Goal: Task Accomplishment & Management: Manage account settings

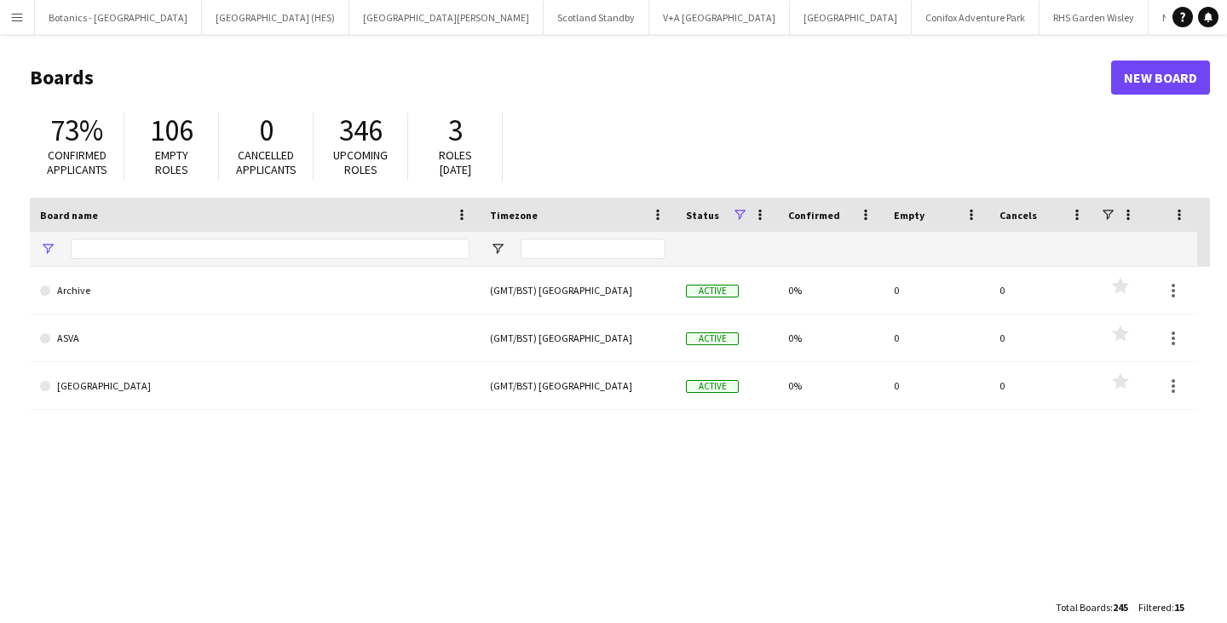
type input "*"
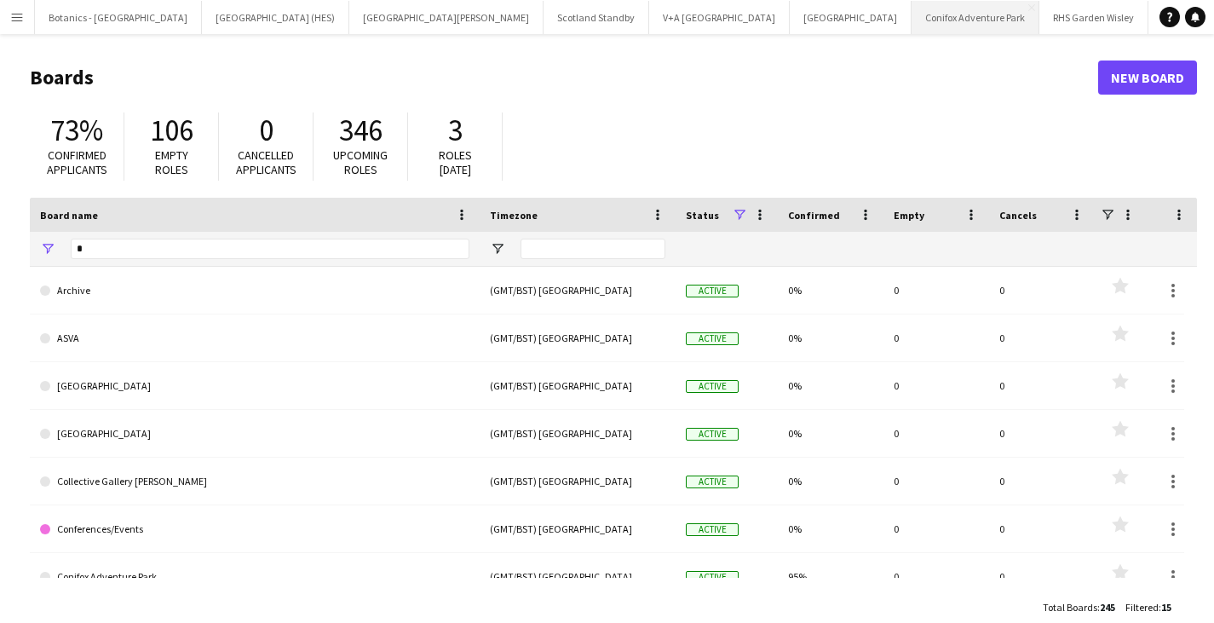
click at [912, 26] on button "Conifox Adventure Park Close" at bounding box center [976, 17] width 128 height 33
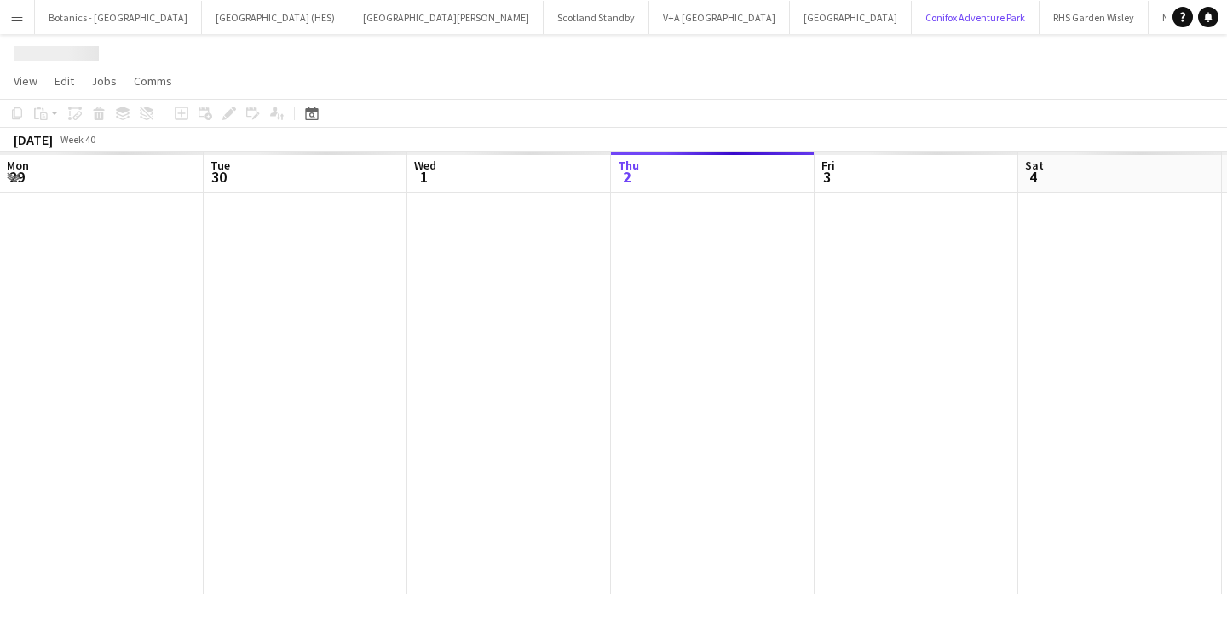
scroll to position [0, 407]
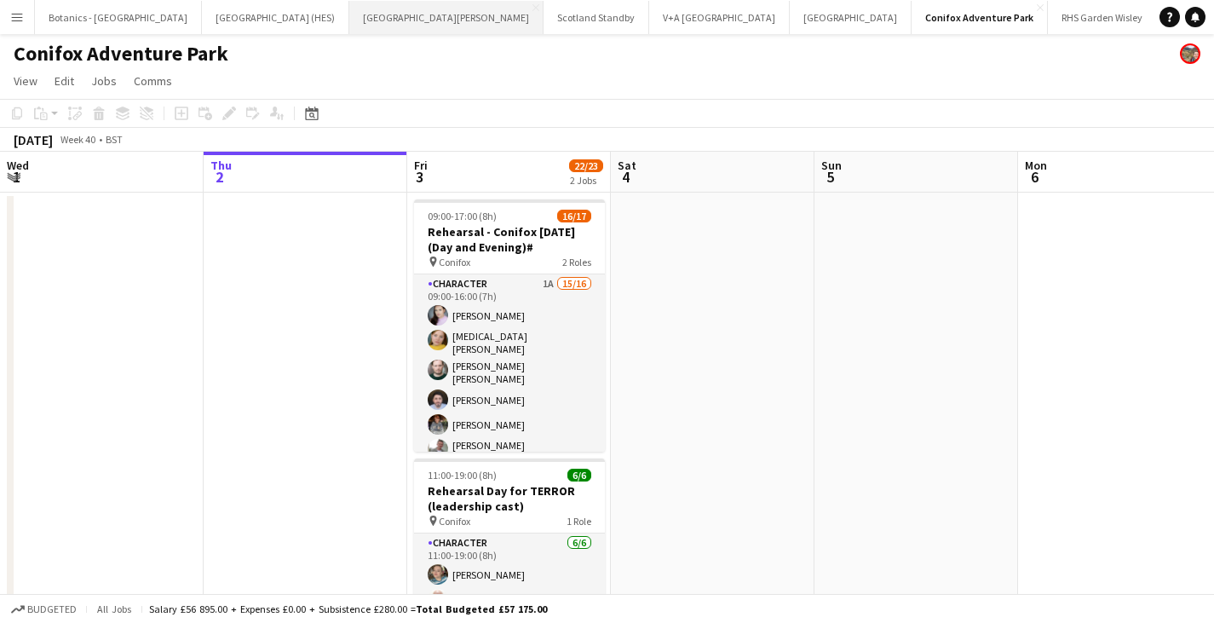
click at [349, 20] on button "[GEOGRAPHIC_DATA][PERSON_NAME] [GEOGRAPHIC_DATA] Close" at bounding box center [446, 17] width 194 height 33
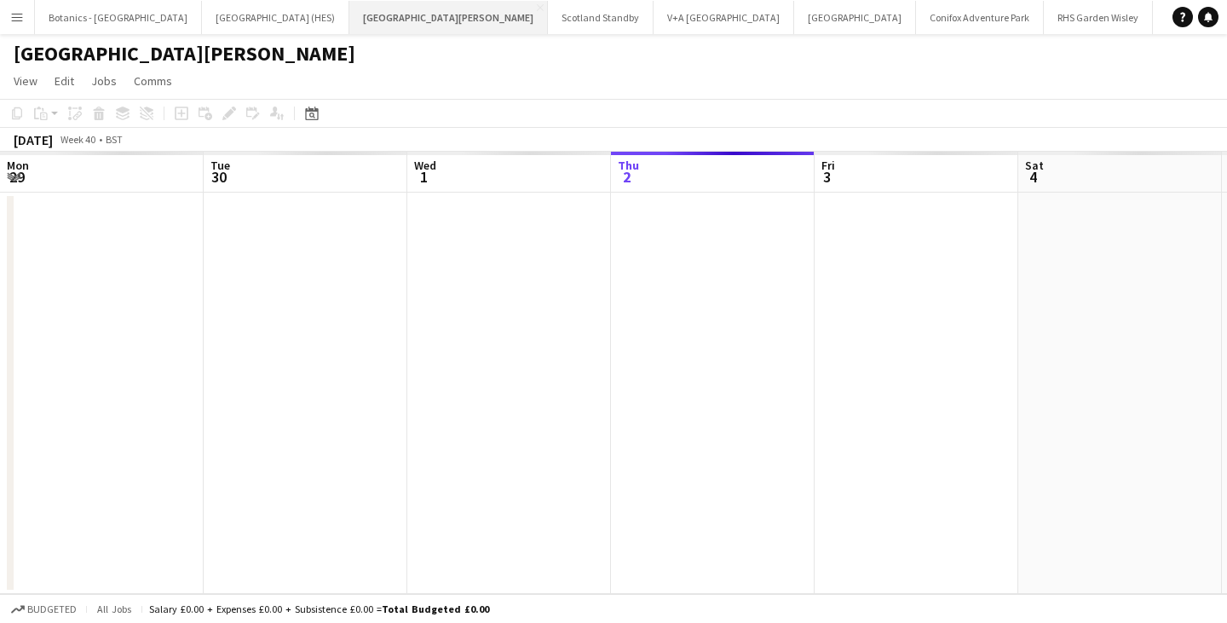
scroll to position [0, 407]
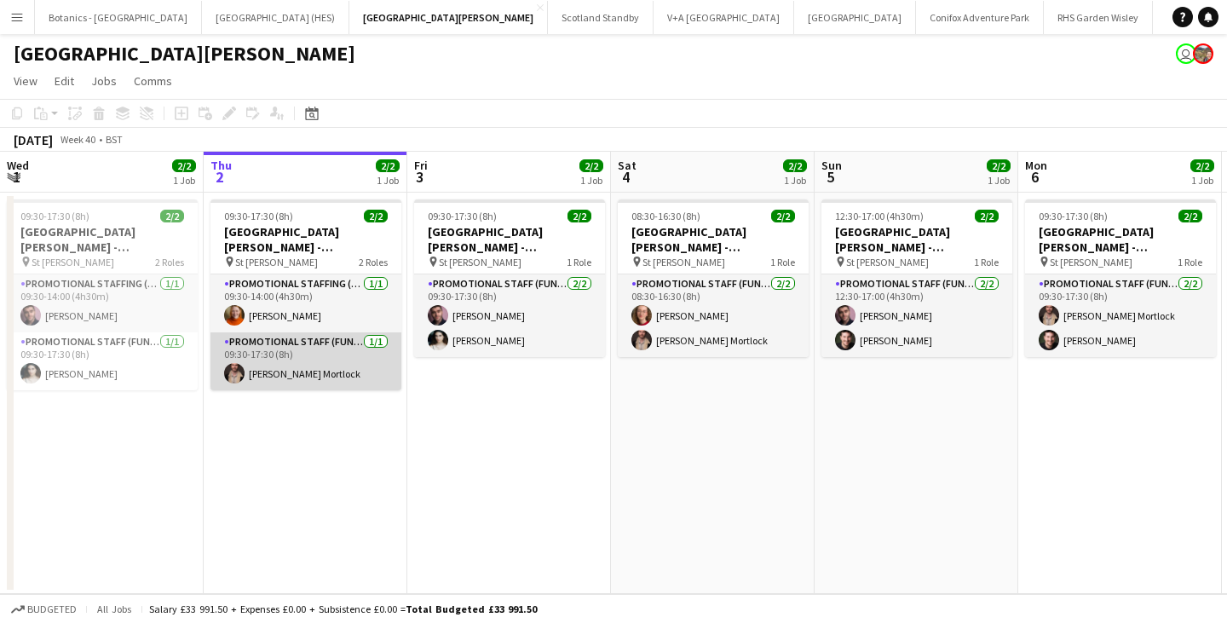
click at [341, 342] on app-card-role "Promotional Staff (Fundraiser) [DATE] 09:30-17:30 (8h) [PERSON_NAME] Mortlock" at bounding box center [305, 361] width 191 height 58
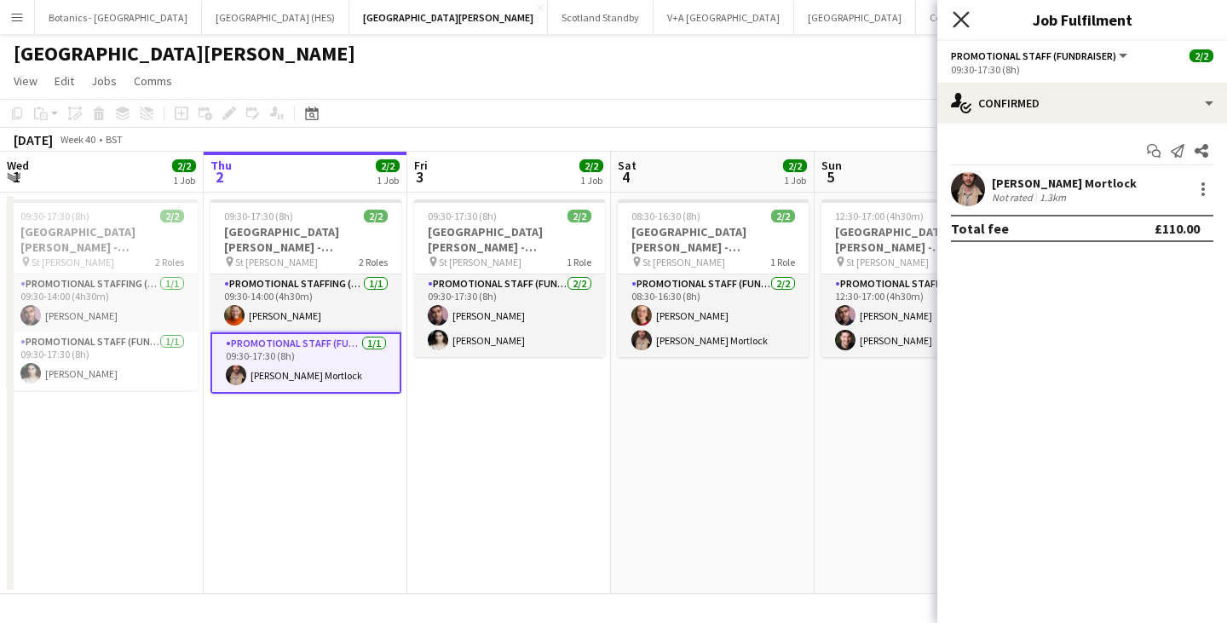
click at [962, 14] on icon "Close pop-in" at bounding box center [961, 19] width 16 height 16
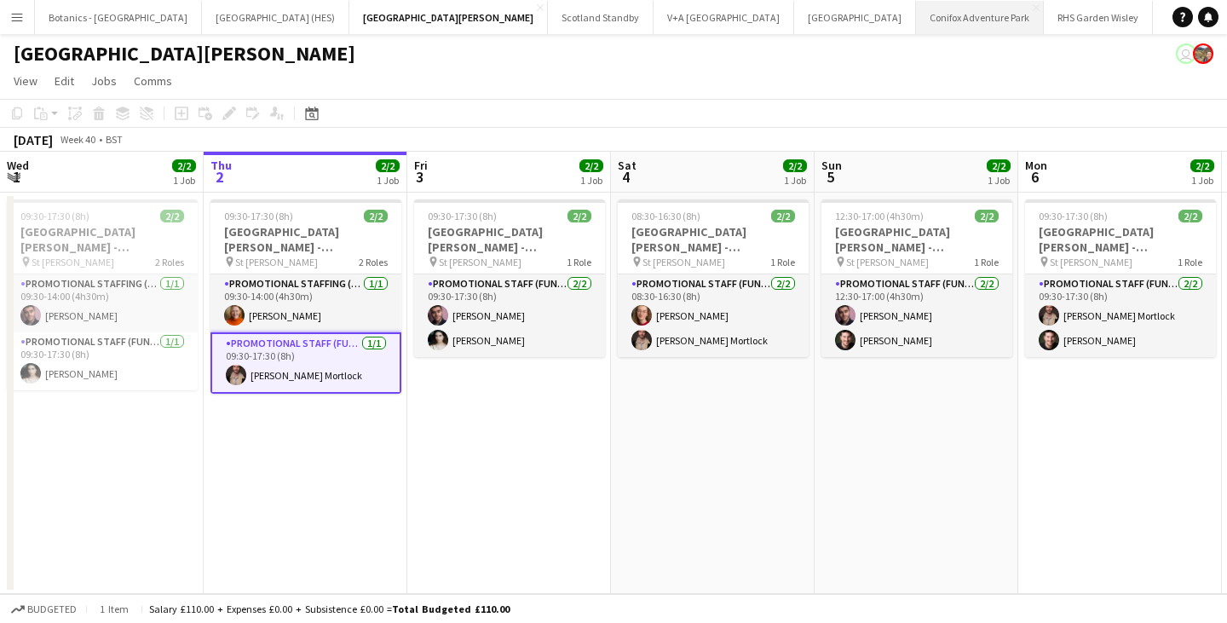
click at [916, 25] on button "Conifox Adventure Park Close" at bounding box center [980, 17] width 128 height 33
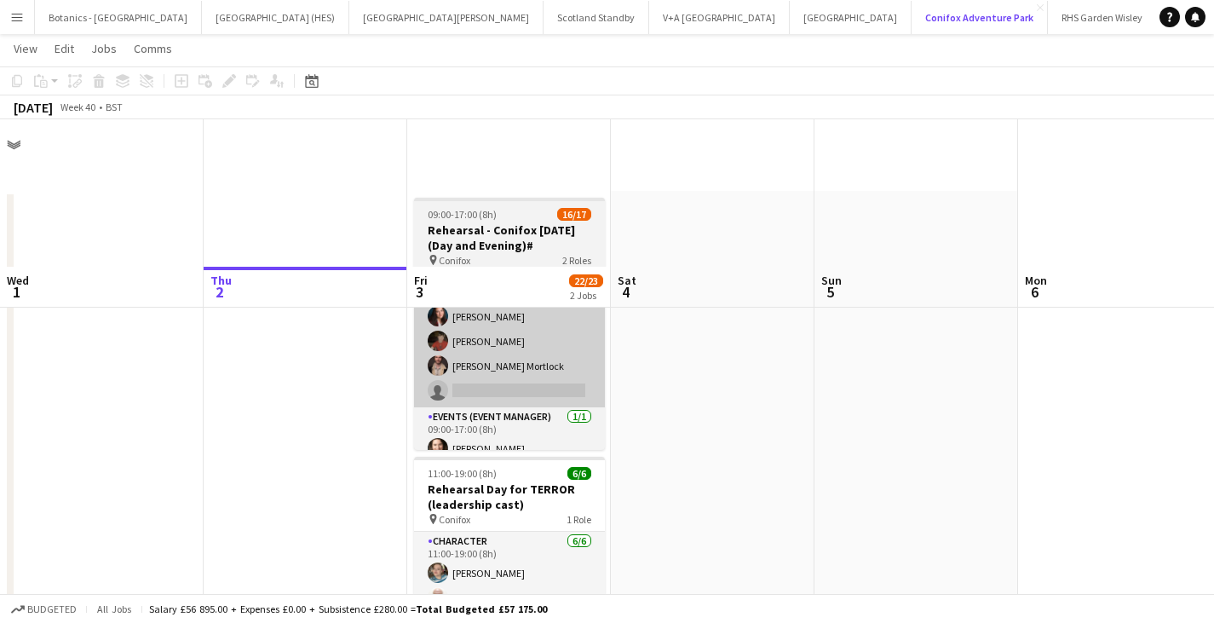
scroll to position [149, 0]
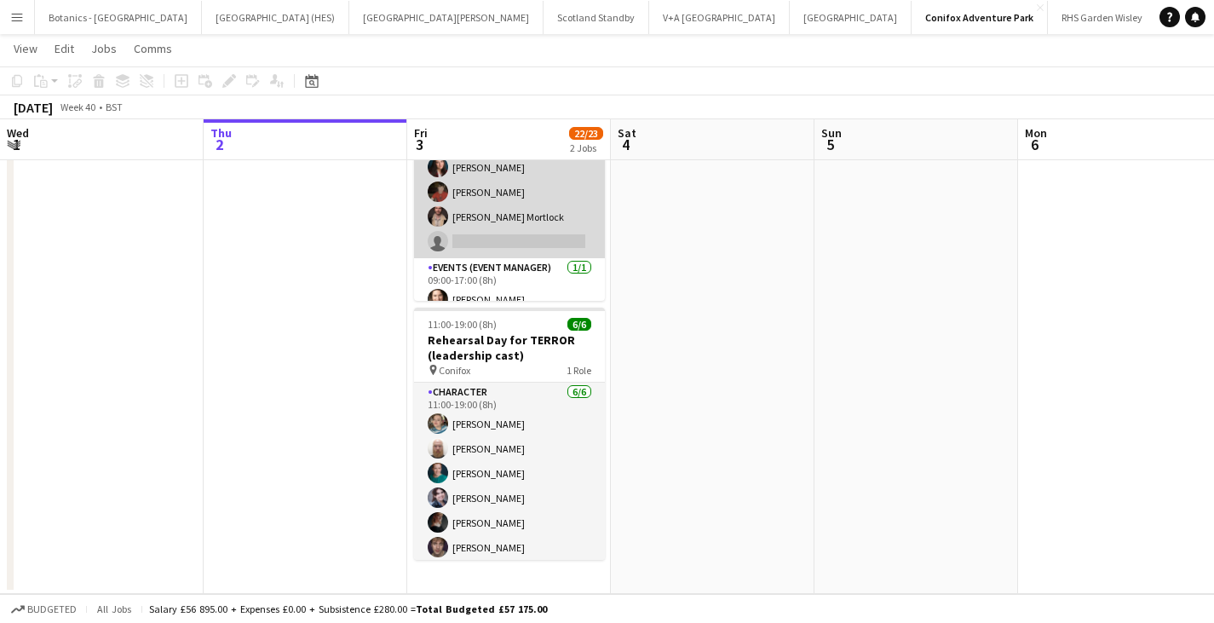
click at [505, 177] on app-card-role "Character 1A 15/16 09:00-16:00 (7h) [PERSON_NAME] [MEDICAL_DATA][PERSON_NAME] […" at bounding box center [509, 36] width 191 height 444
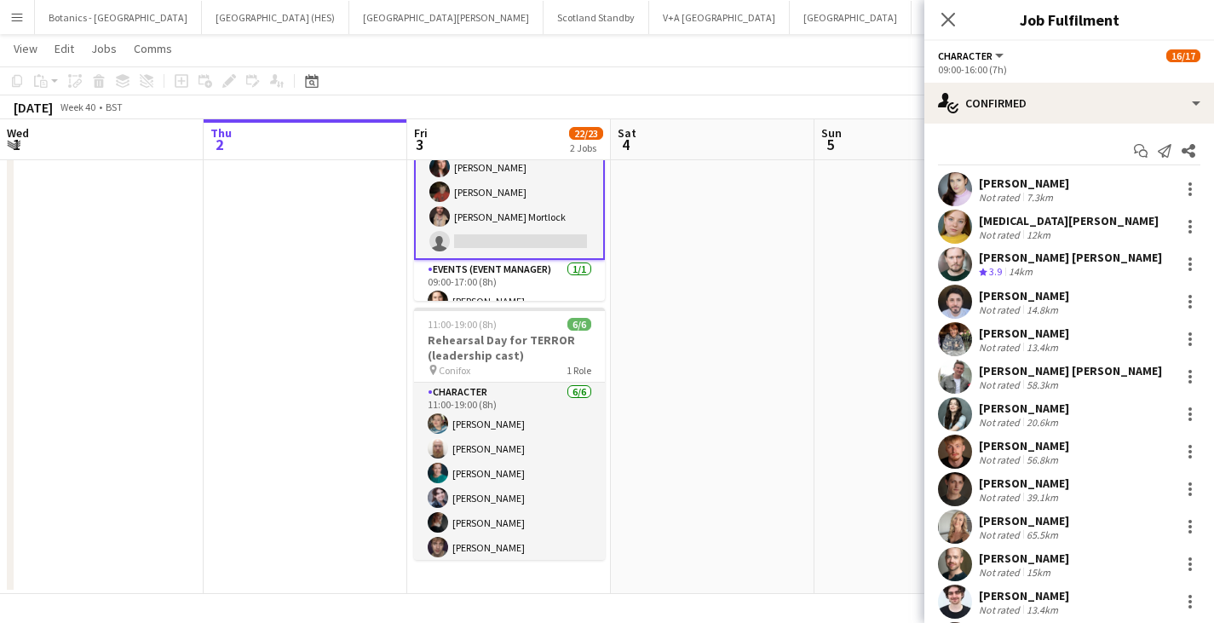
scroll to position [195, 0]
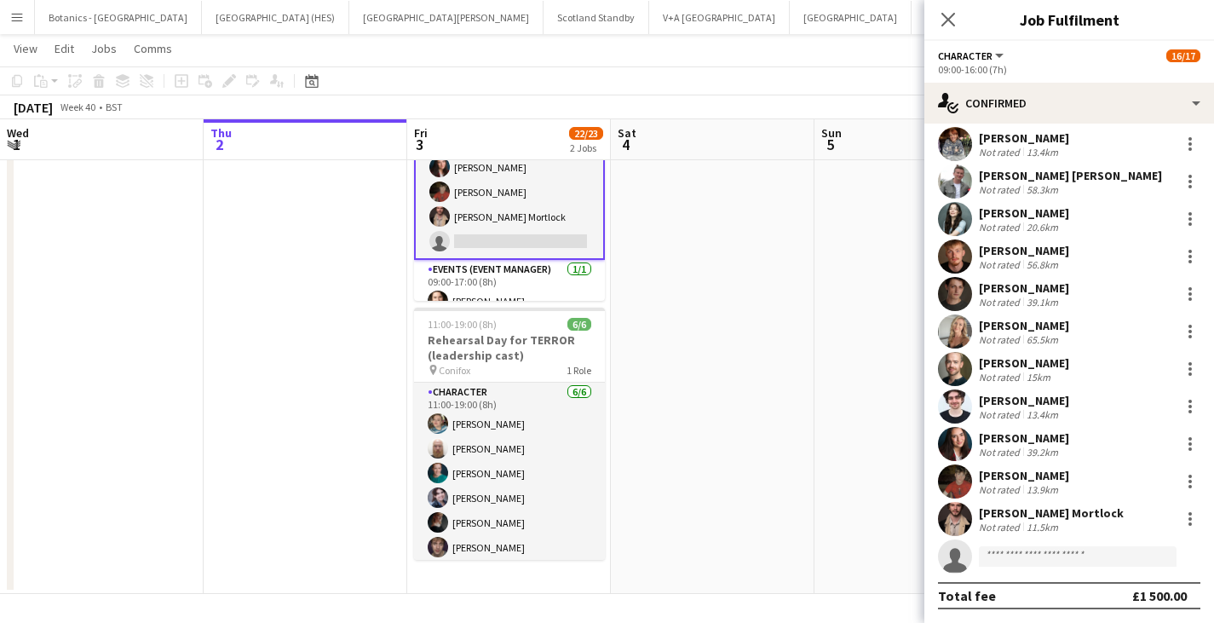
click at [1034, 569] on app-invite-slot "single-neutral-actions" at bounding box center [1069, 556] width 290 height 34
click at [1034, 557] on input at bounding box center [1078, 556] width 198 height 20
type input "*"
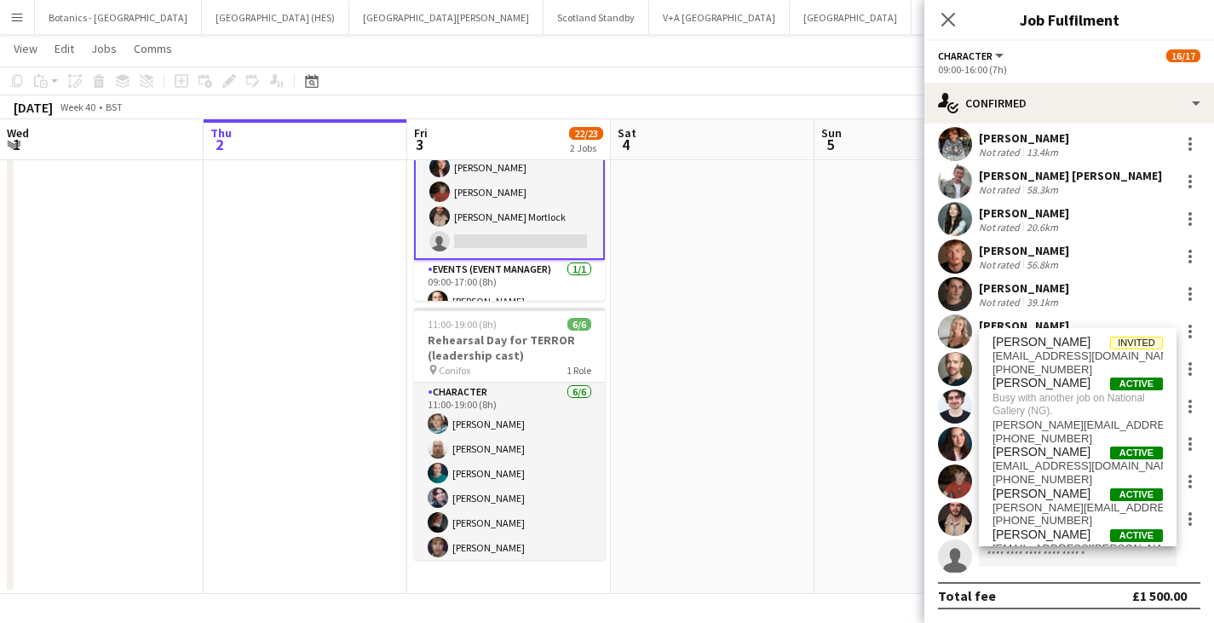
click at [11, 10] on app-icon "Menu" at bounding box center [17, 17] width 14 height 14
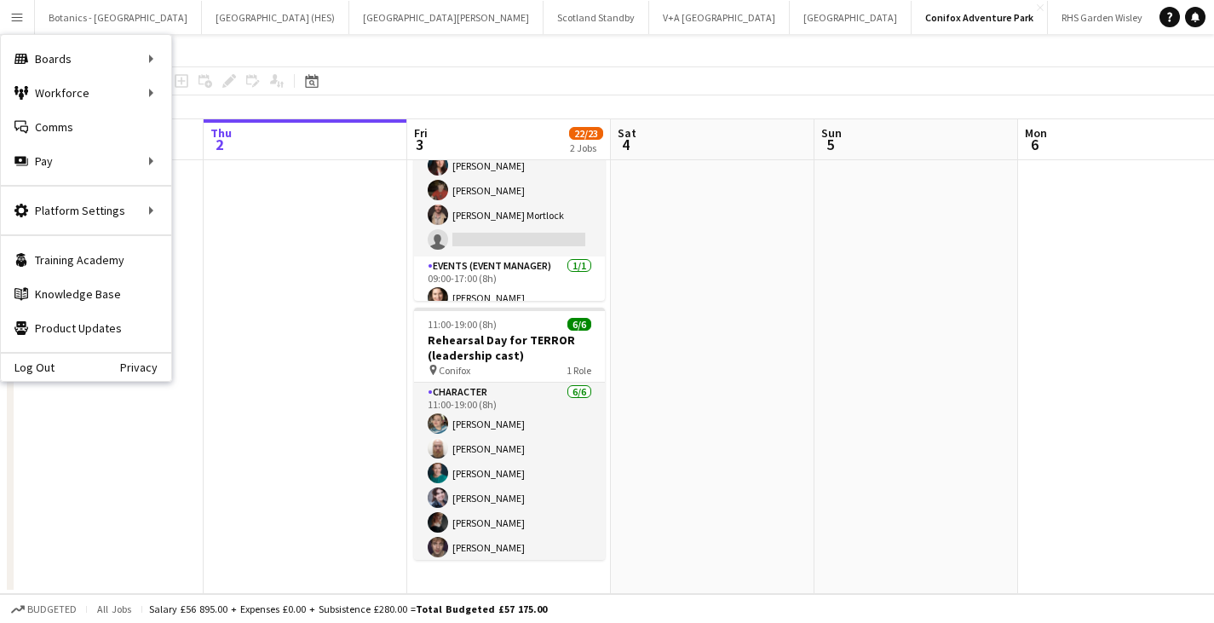
scroll to position [309, 0]
click at [225, 98] on link "My Workforce" at bounding box center [257, 93] width 170 height 34
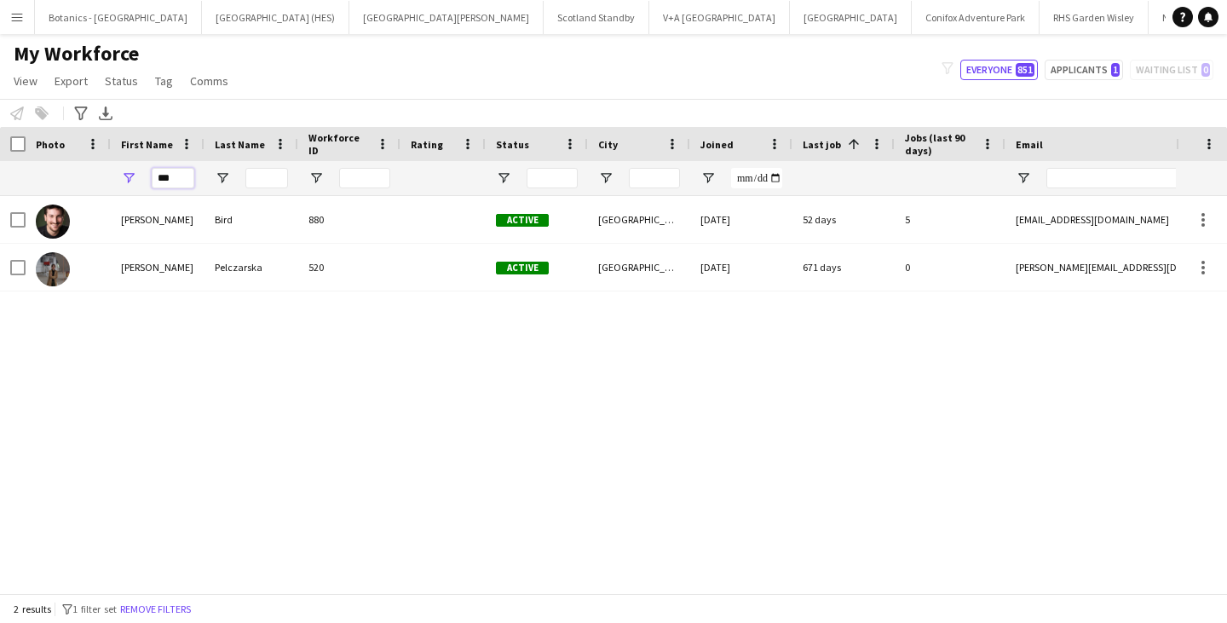
drag, startPoint x: 182, startPoint y: 173, endPoint x: 94, endPoint y: 183, distance: 89.2
click at [94, 183] on div "***" at bounding box center [923, 178] width 1847 height 34
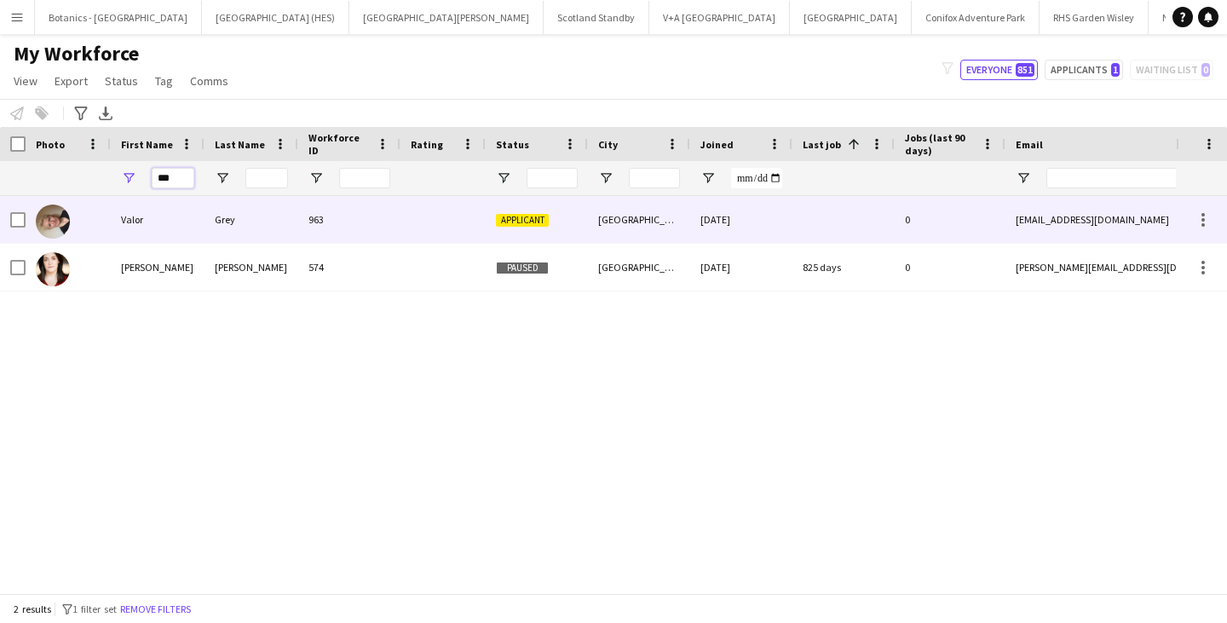
type input "***"
click at [148, 216] on div "Valor" at bounding box center [158, 219] width 94 height 47
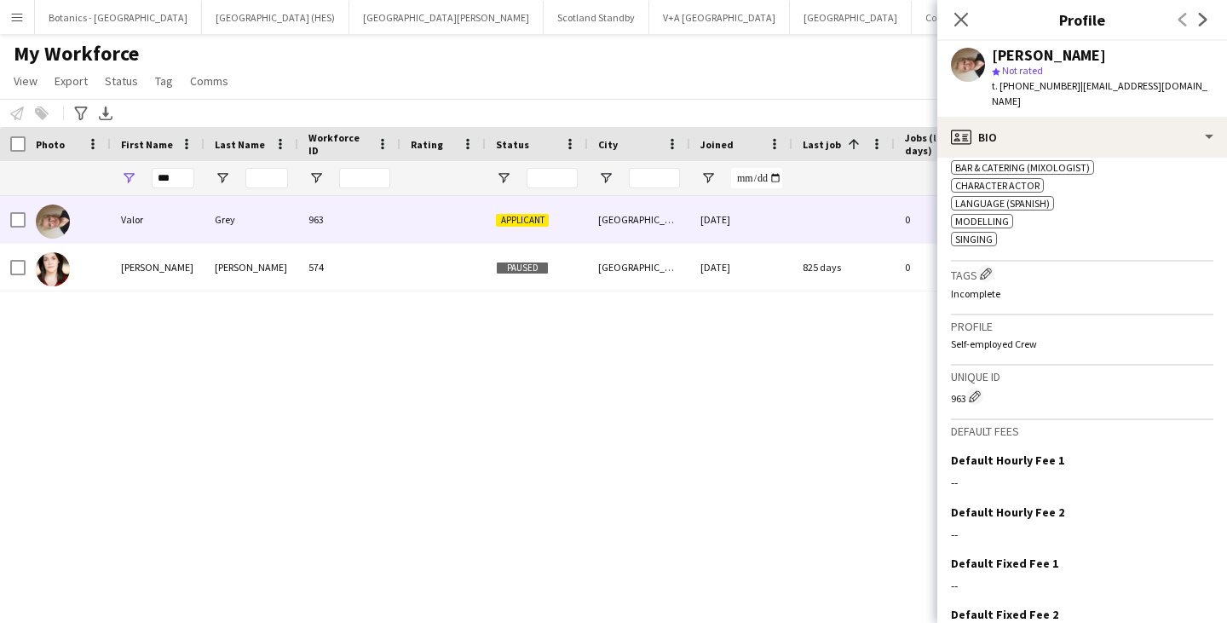
scroll to position [700, 0]
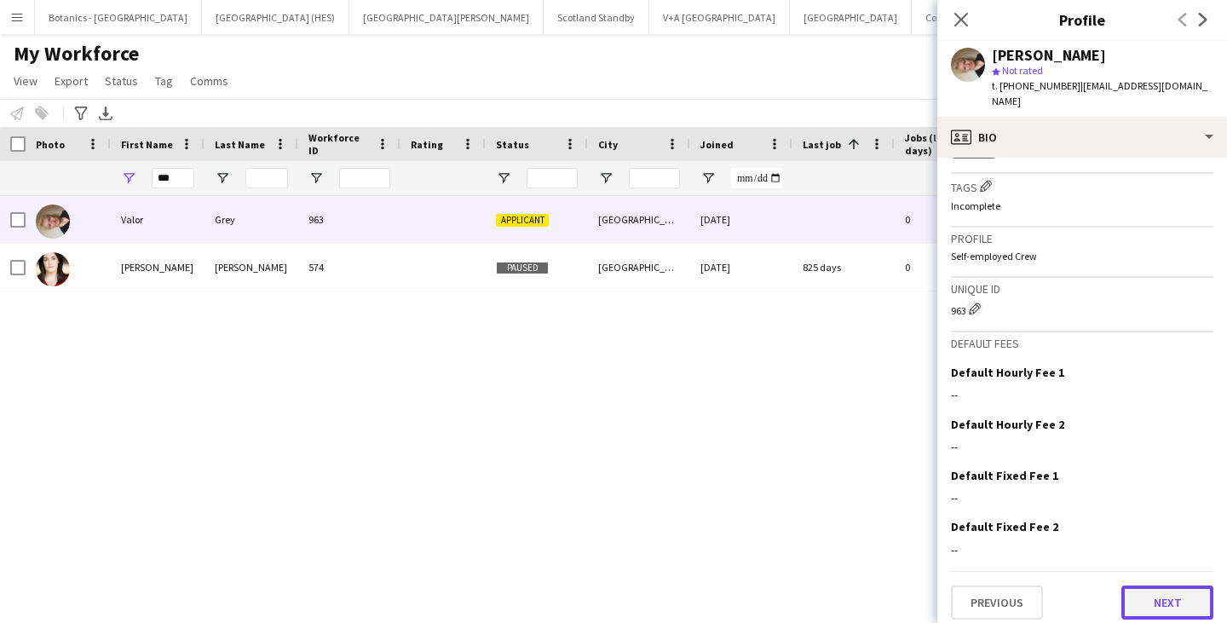
click at [1152, 596] on button "Next" at bounding box center [1167, 602] width 92 height 34
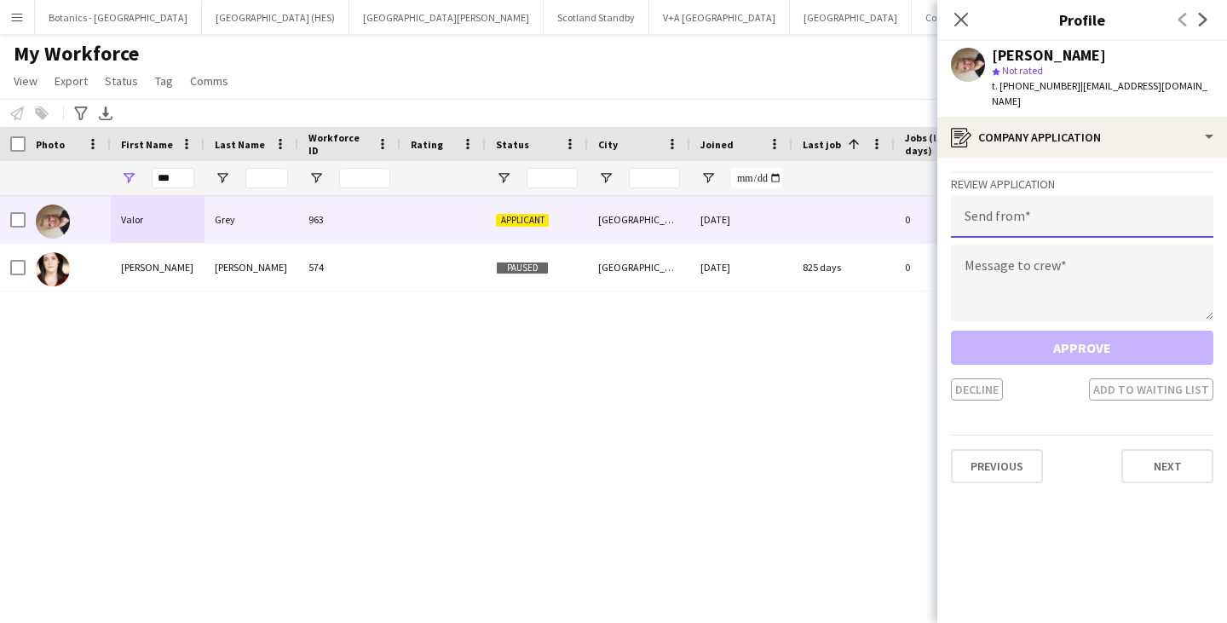
click at [1083, 207] on input "email" at bounding box center [1082, 216] width 262 height 43
type input "**********"
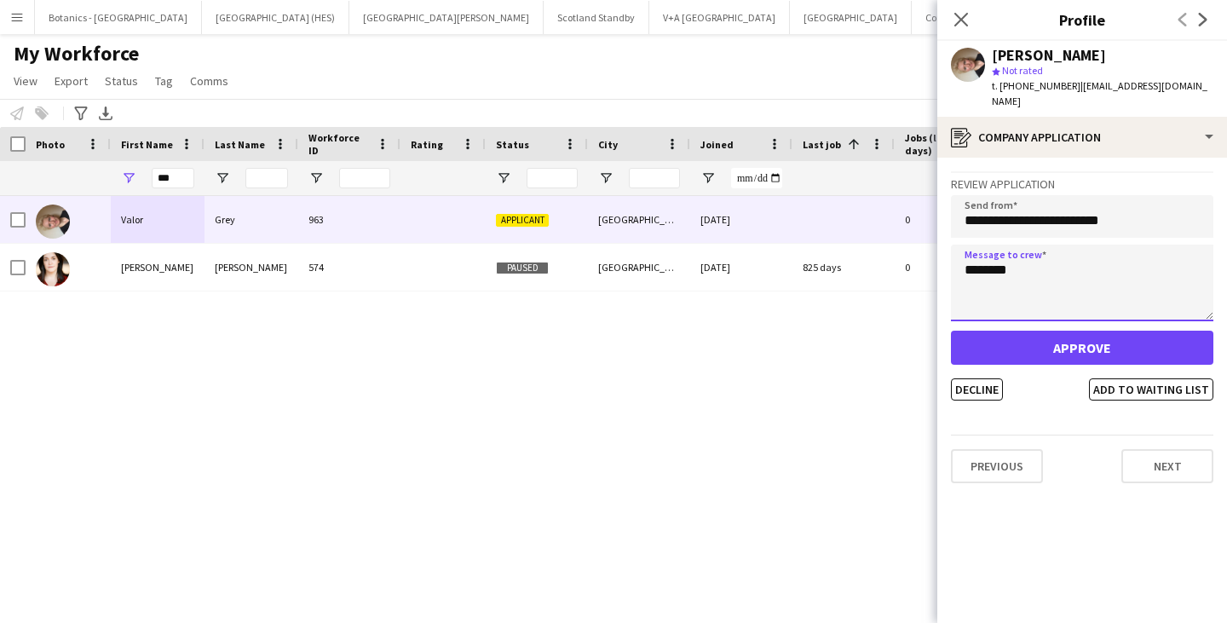
type textarea "********"
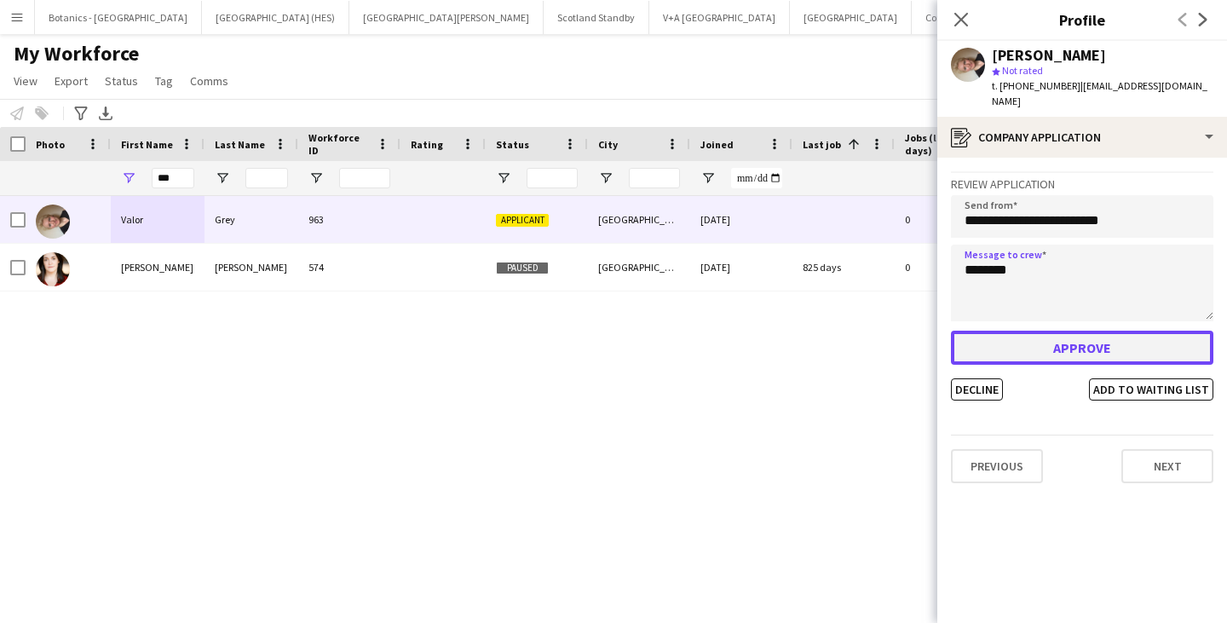
click at [1062, 343] on button "Approve" at bounding box center [1082, 348] width 262 height 34
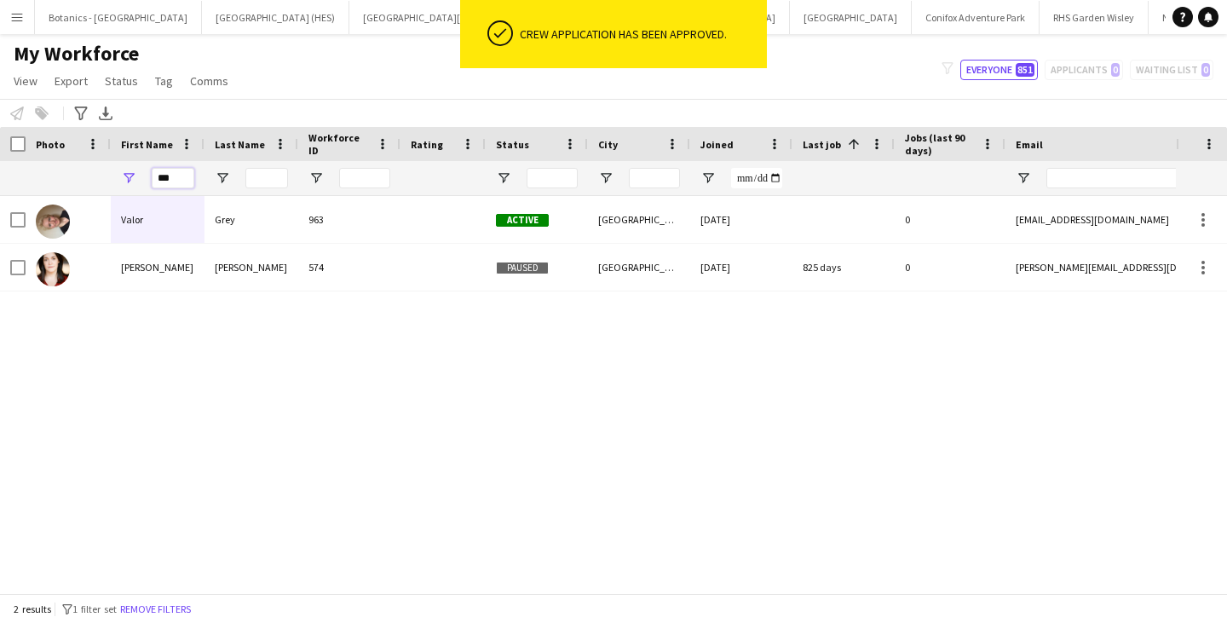
drag, startPoint x: 185, startPoint y: 179, endPoint x: 129, endPoint y: 172, distance: 56.6
click at [129, 172] on div "***" at bounding box center [158, 178] width 94 height 34
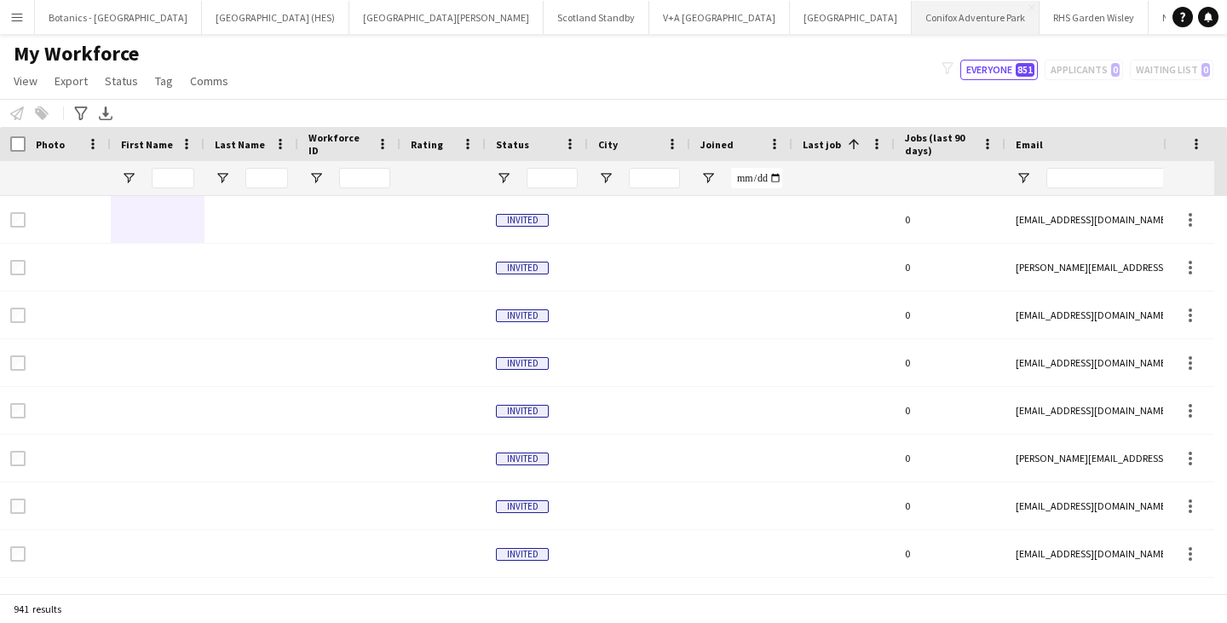
click at [912, 22] on button "Conifox Adventure Park Close" at bounding box center [976, 17] width 128 height 33
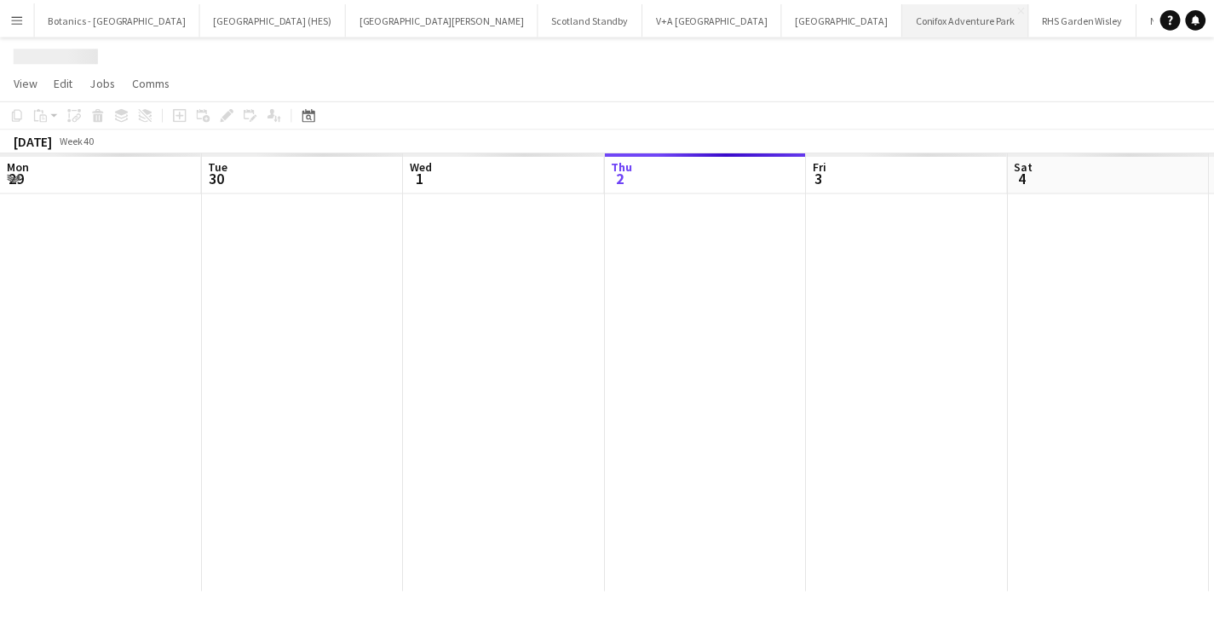
scroll to position [0, 407]
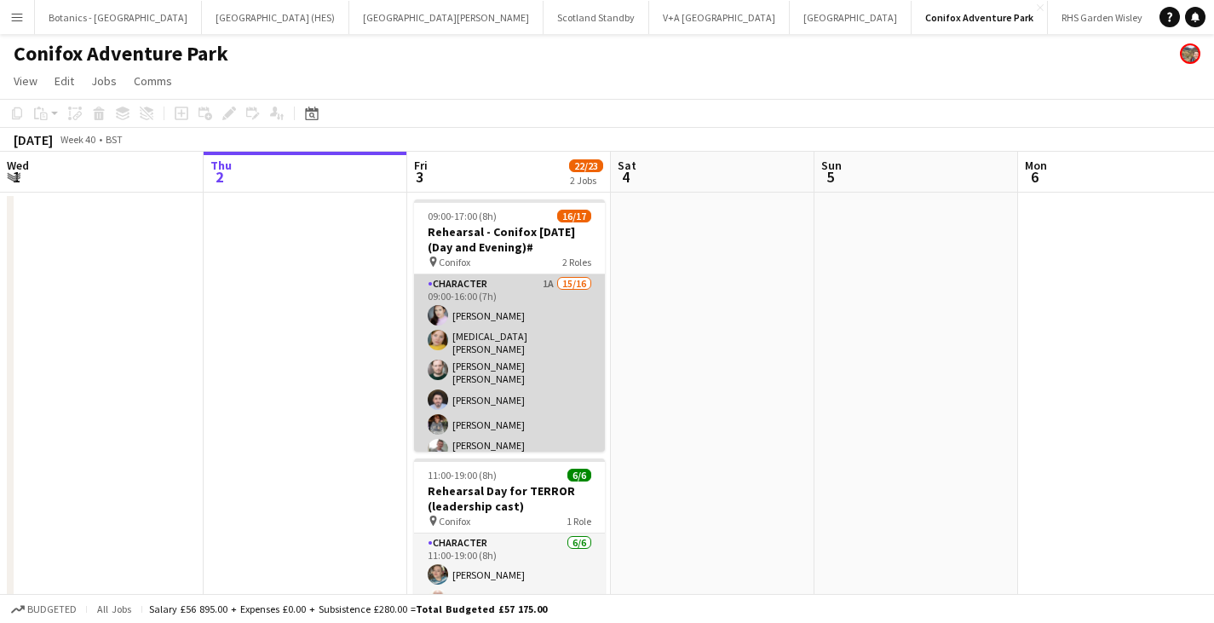
click at [538, 371] on app-card-role "Character 1A 15/16 09:00-16:00 (7h) [PERSON_NAME] [MEDICAL_DATA][PERSON_NAME] […" at bounding box center [509, 496] width 191 height 444
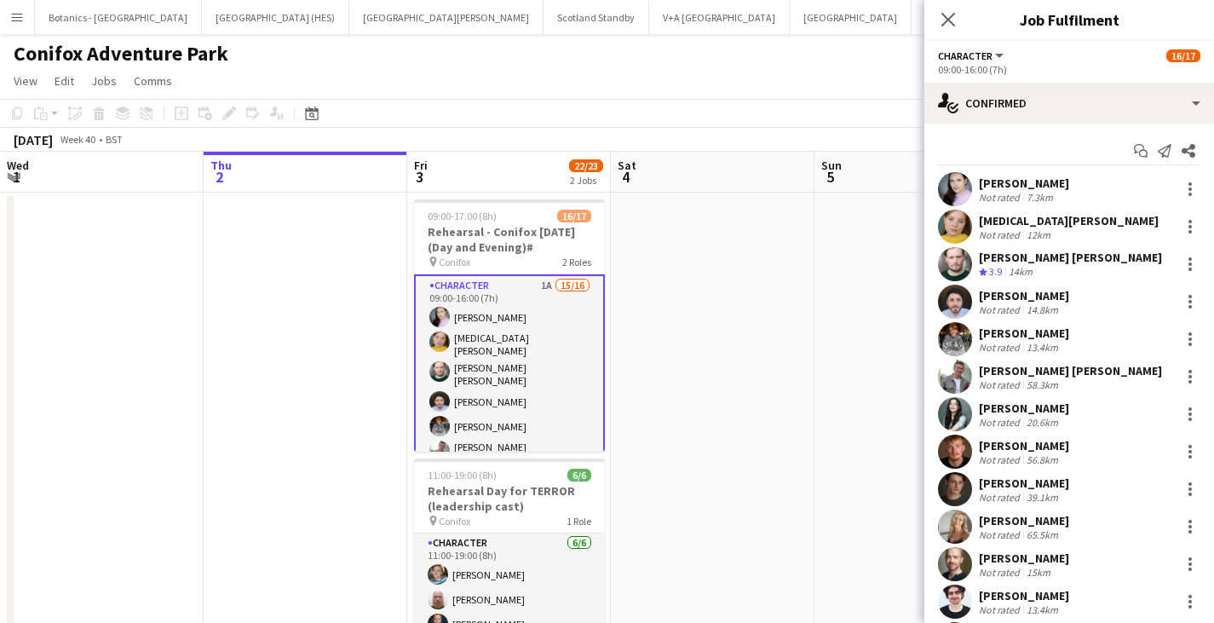
scroll to position [195, 0]
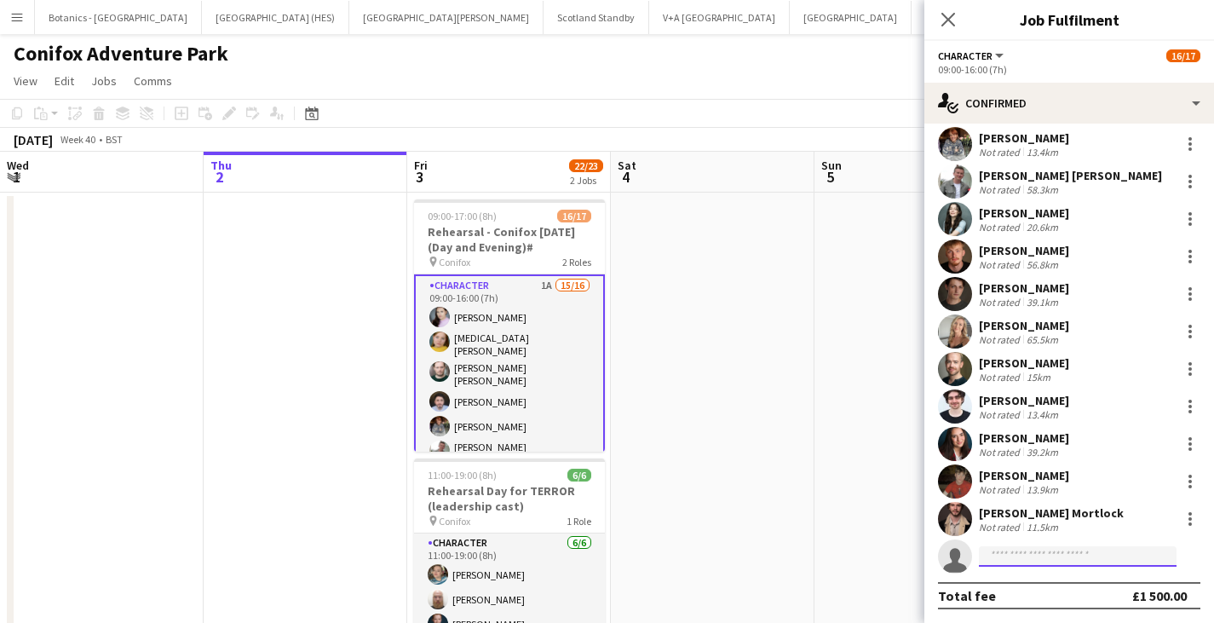
click at [1011, 549] on input at bounding box center [1078, 556] width 198 height 20
type input "*****"
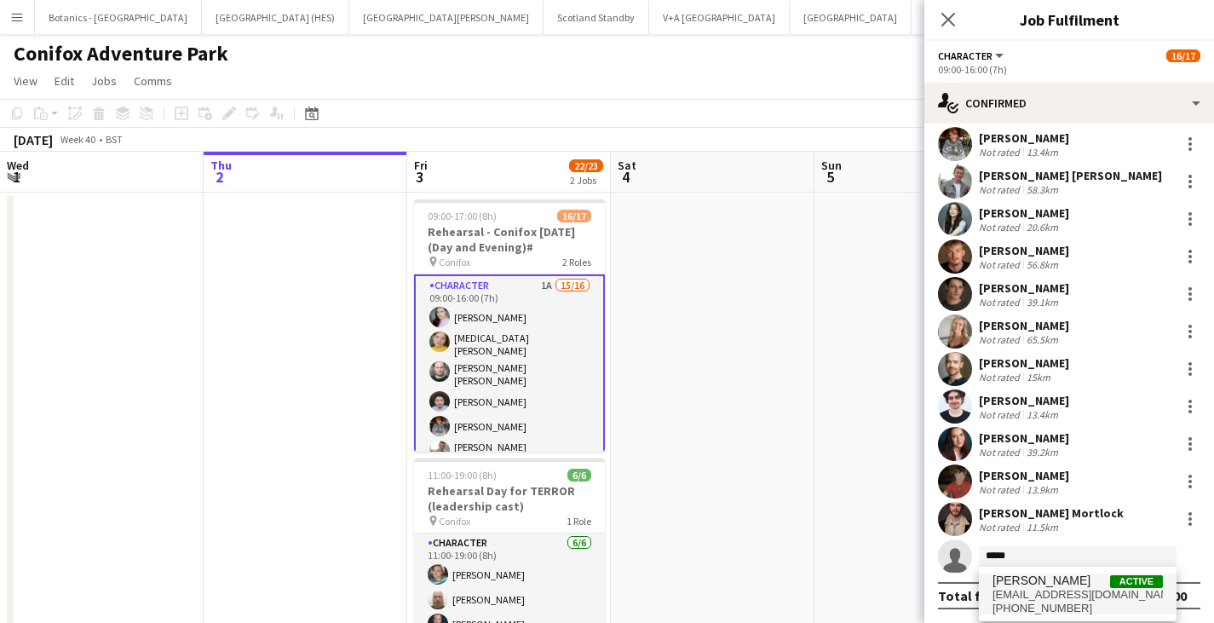
click at [1010, 591] on span "[EMAIL_ADDRESS][DOMAIN_NAME]" at bounding box center [1078, 595] width 170 height 14
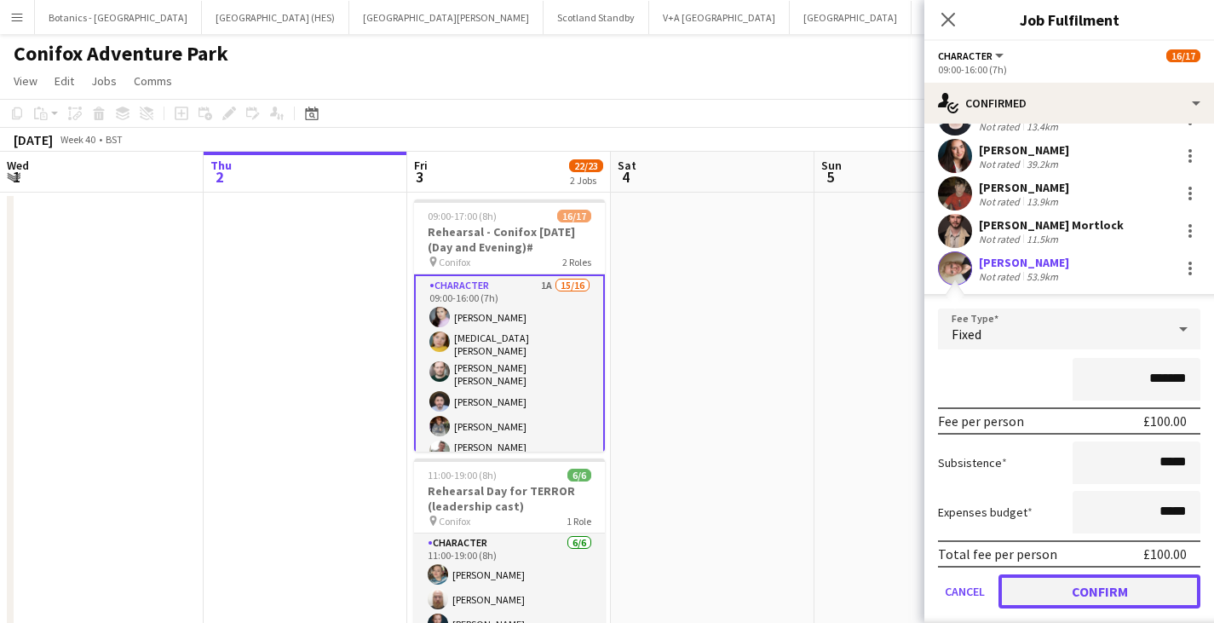
click at [1010, 591] on button "Confirm" at bounding box center [1100, 591] width 202 height 34
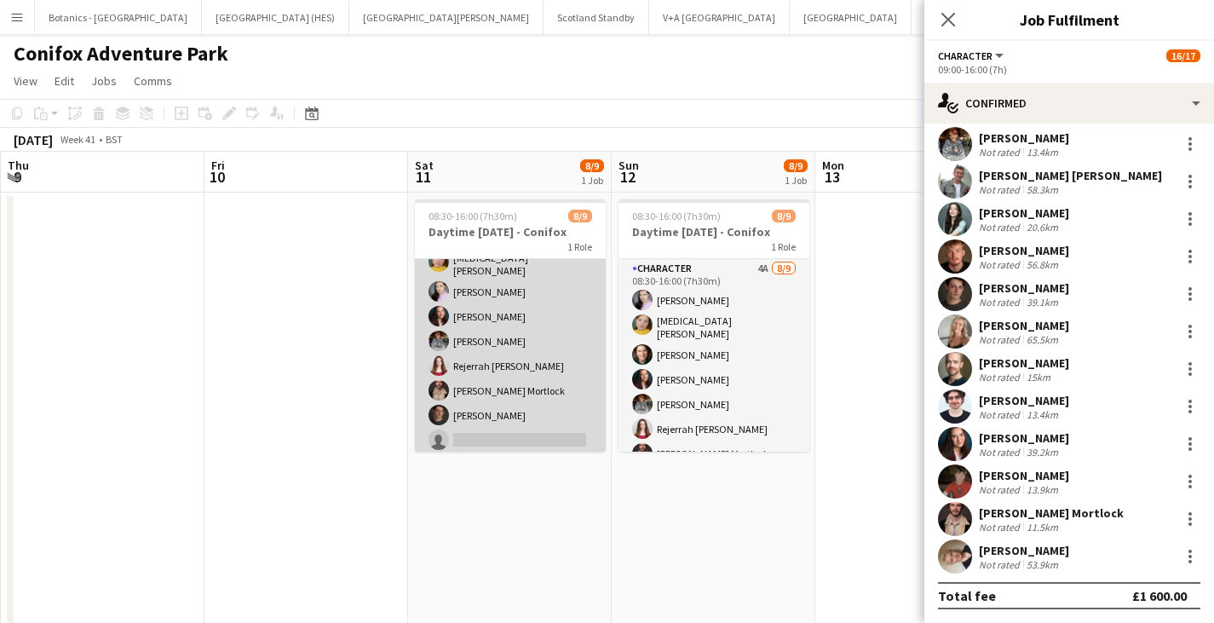
scroll to position [0, 0]
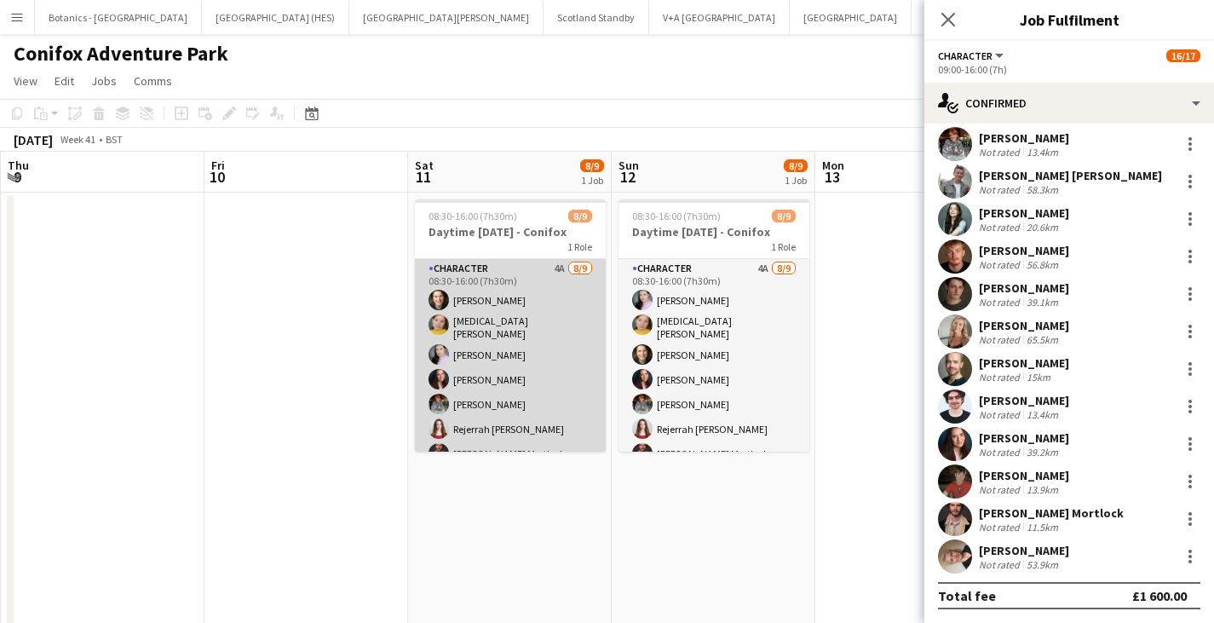
click at [505, 354] on app-card-role "Character 4A [DATE] 08:30-16:00 (7h30m) [PERSON_NAME] [MEDICAL_DATA][PERSON_NAM…" at bounding box center [510, 389] width 191 height 261
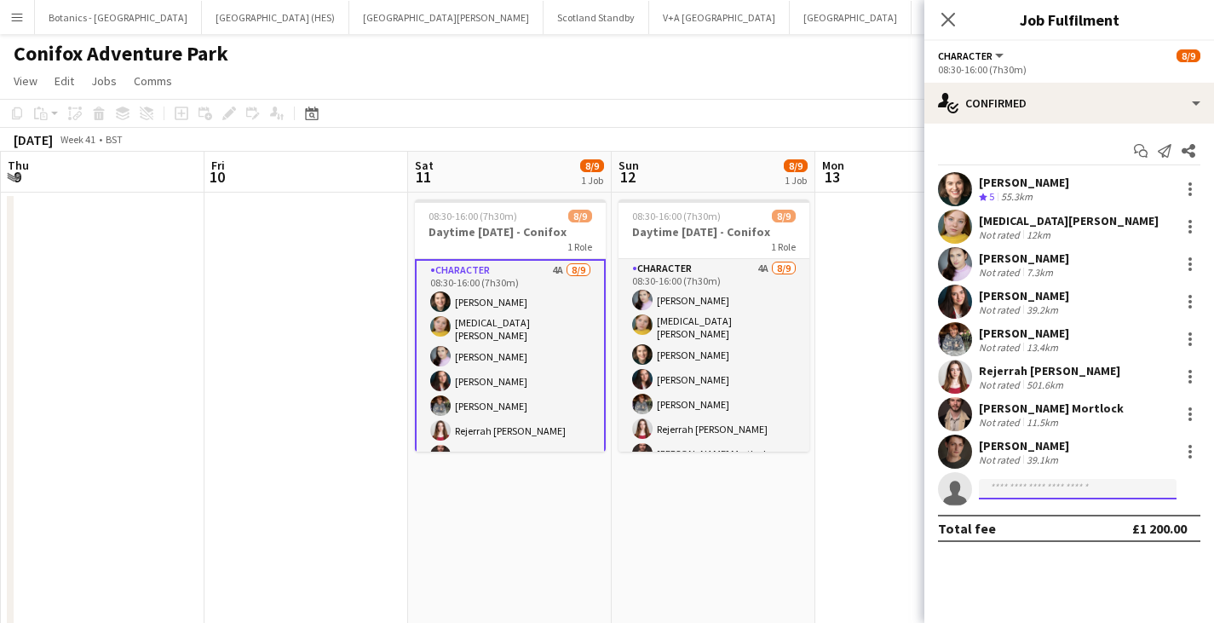
click at [1036, 492] on input at bounding box center [1078, 489] width 198 height 20
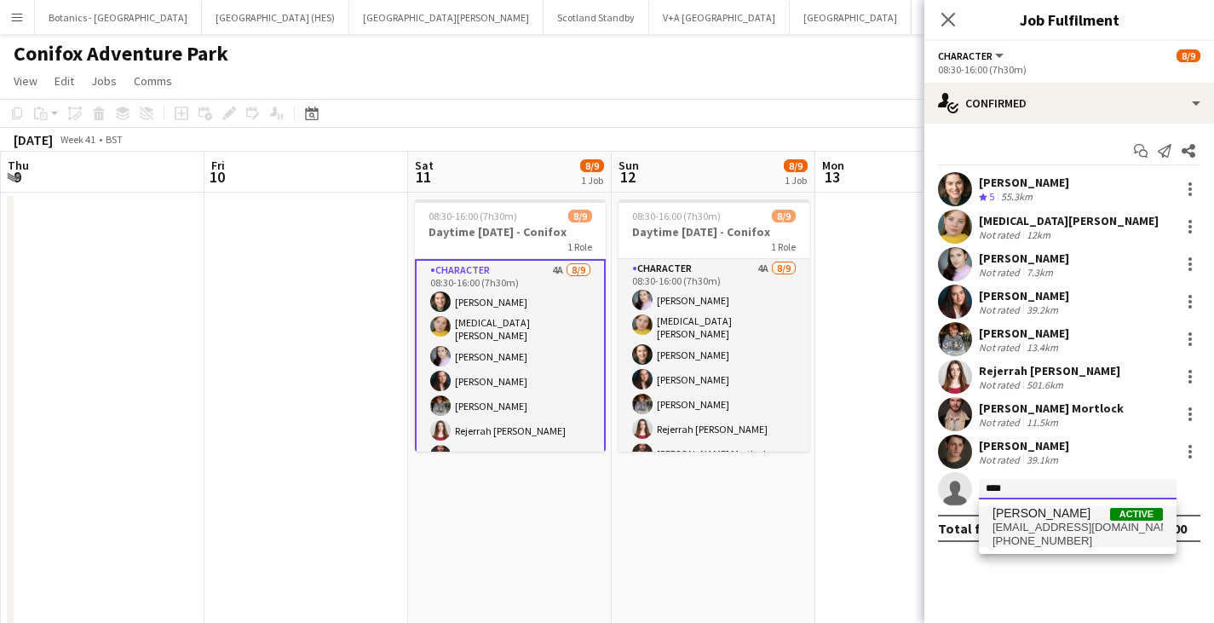
type input "****"
click at [1036, 528] on span "[EMAIL_ADDRESS][DOMAIN_NAME]" at bounding box center [1078, 528] width 170 height 14
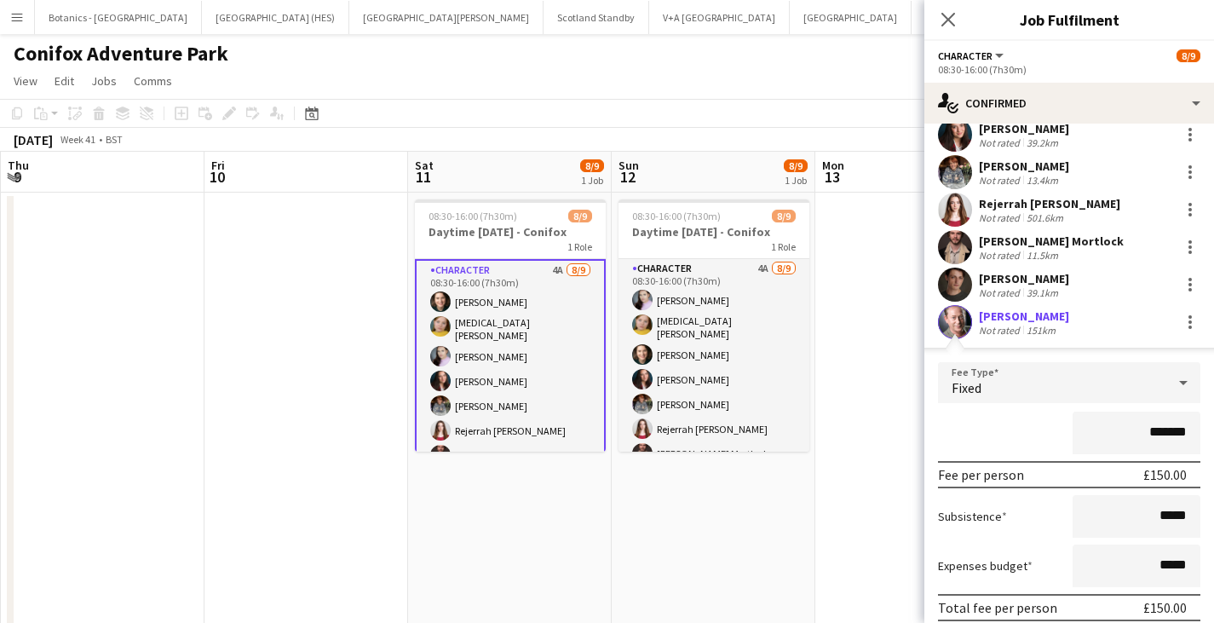
scroll to position [216, 0]
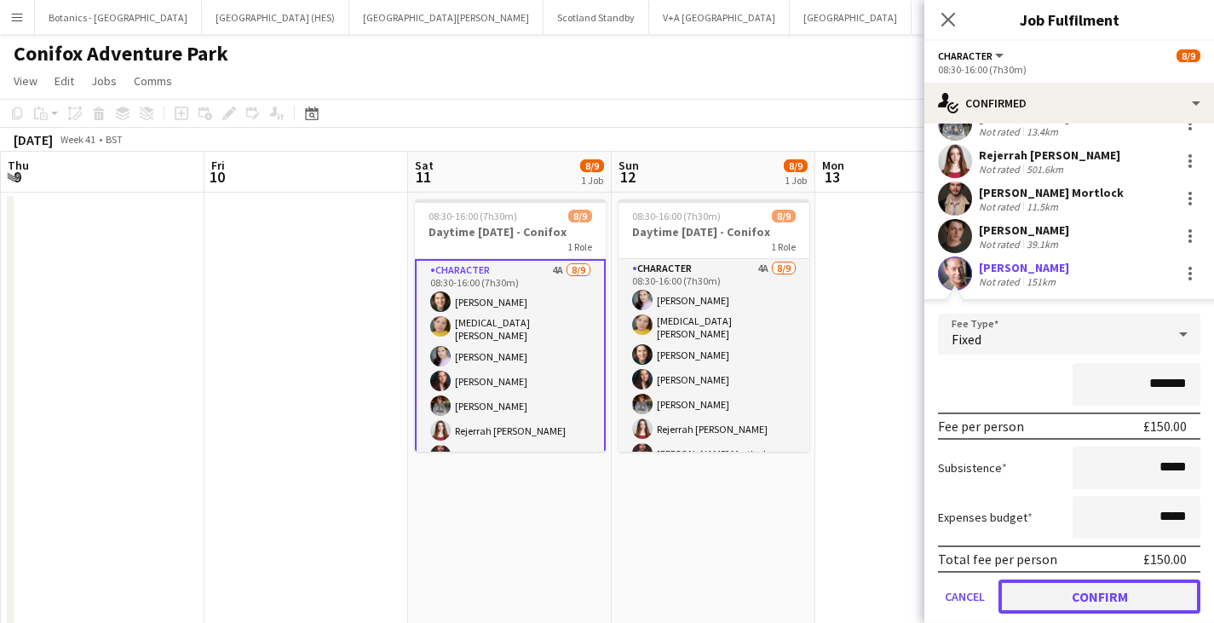
click at [1103, 594] on button "Confirm" at bounding box center [1100, 596] width 202 height 34
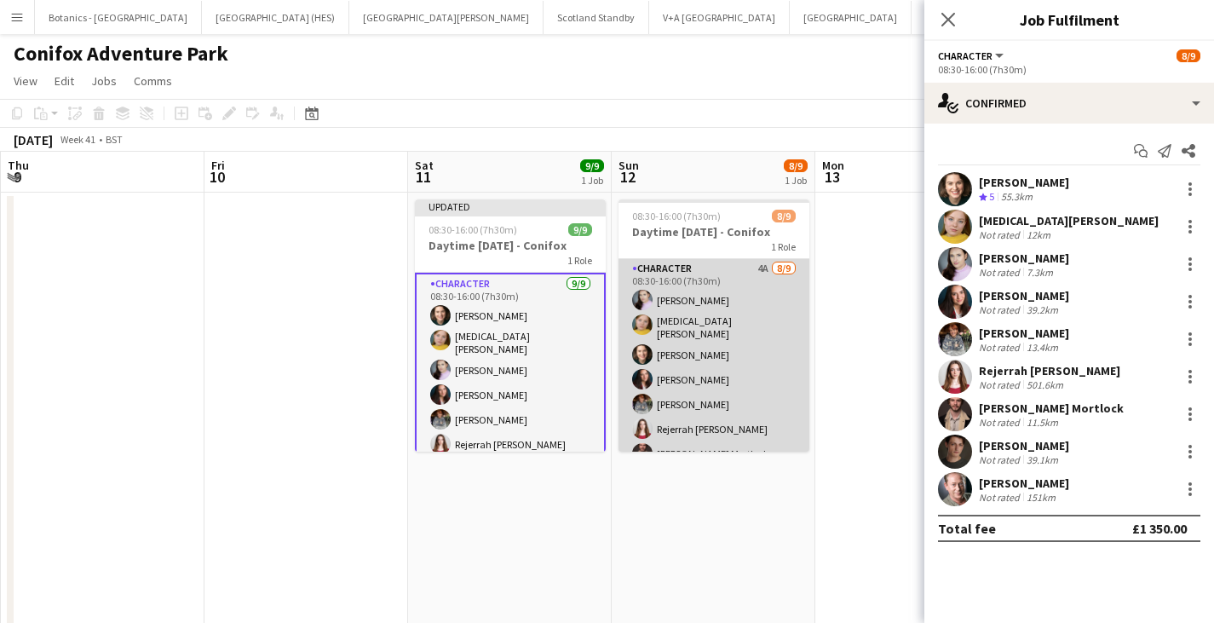
click at [724, 344] on app-card-role "Character 4A [DATE] 08:30-16:00 (7h30m) [PERSON_NAME] [MEDICAL_DATA][PERSON_NAM…" at bounding box center [714, 389] width 191 height 261
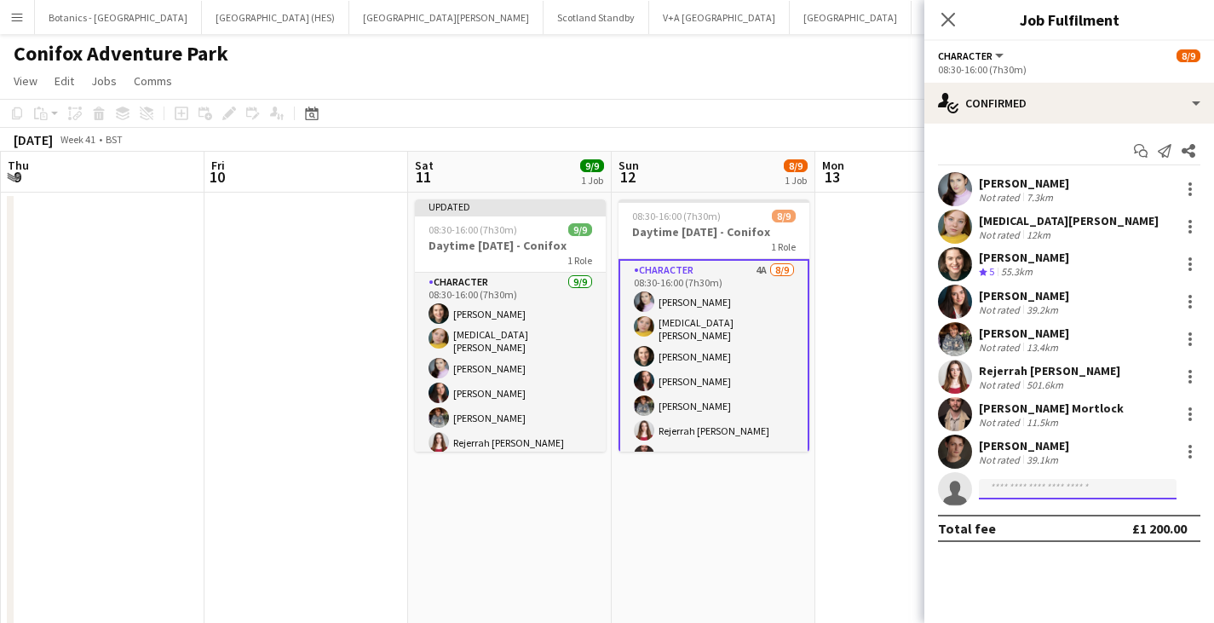
click at [1085, 485] on input at bounding box center [1078, 489] width 198 height 20
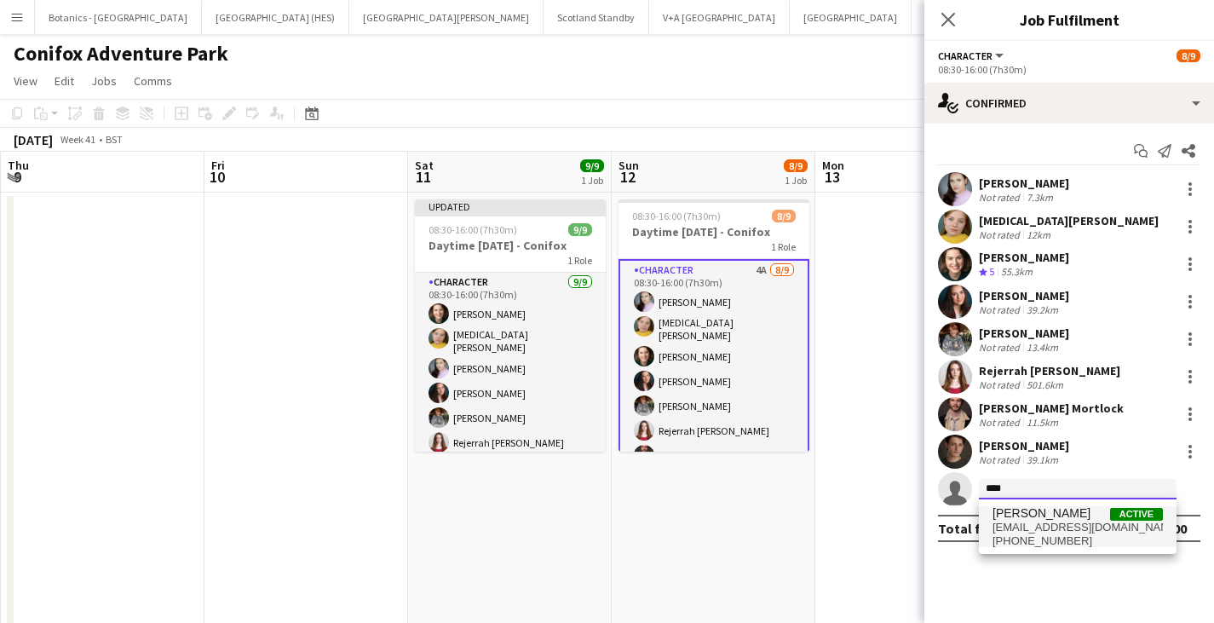
type input "****"
click at [1062, 522] on span "[EMAIL_ADDRESS][DOMAIN_NAME]" at bounding box center [1078, 528] width 170 height 14
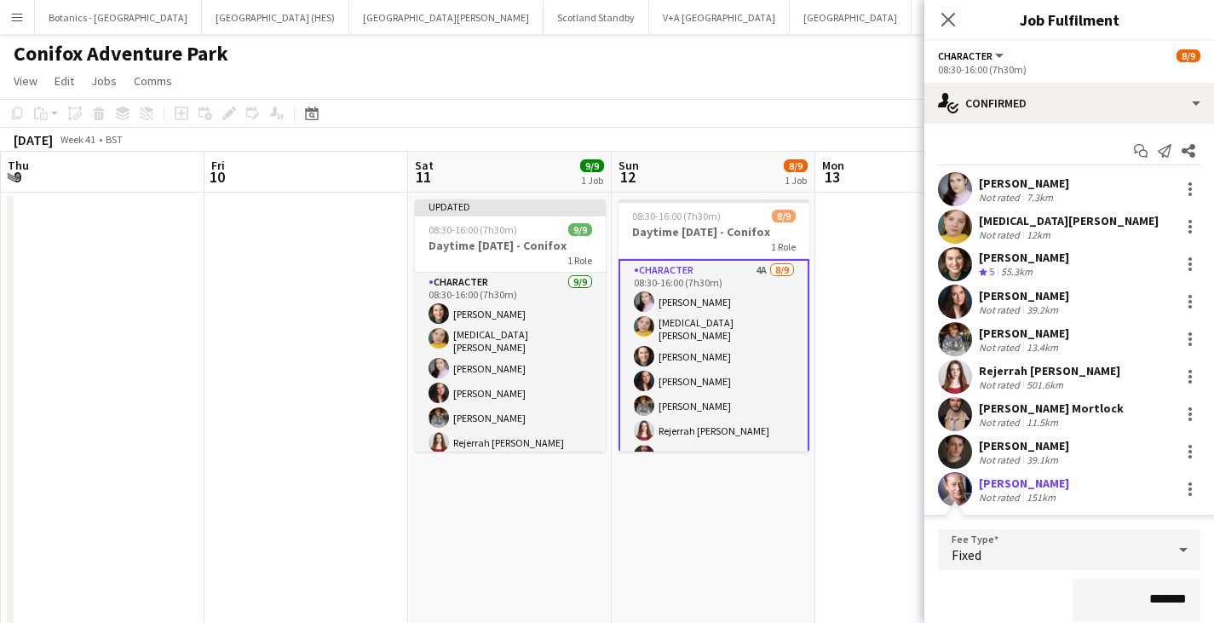
scroll to position [270, 0]
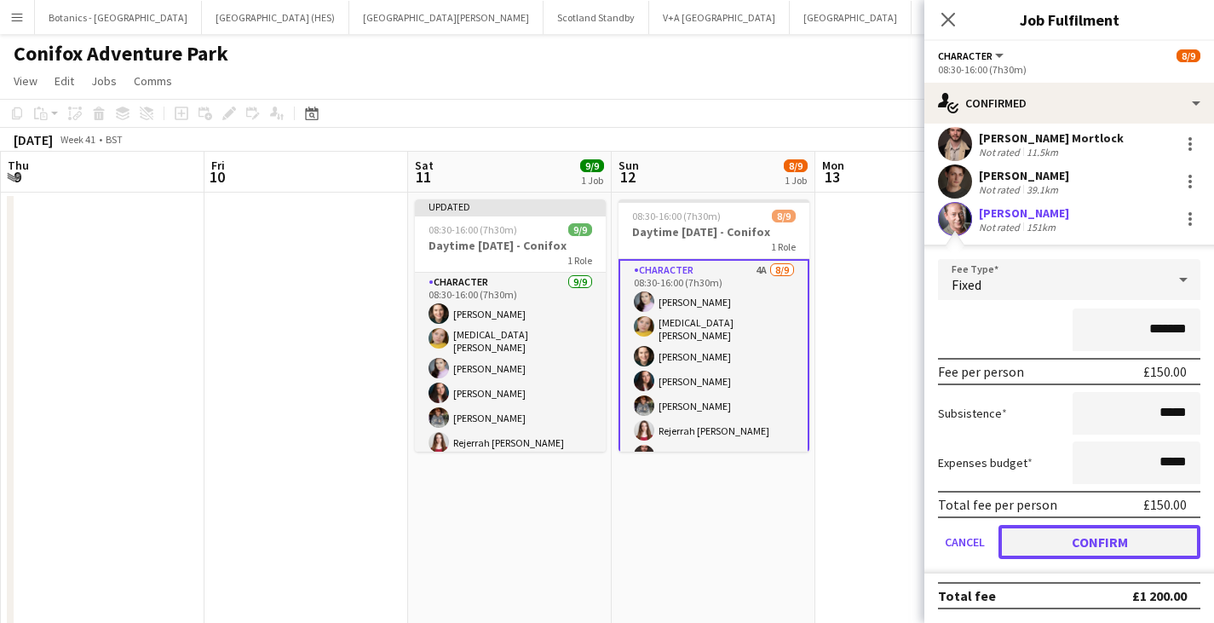
click at [1076, 544] on button "Confirm" at bounding box center [1100, 542] width 202 height 34
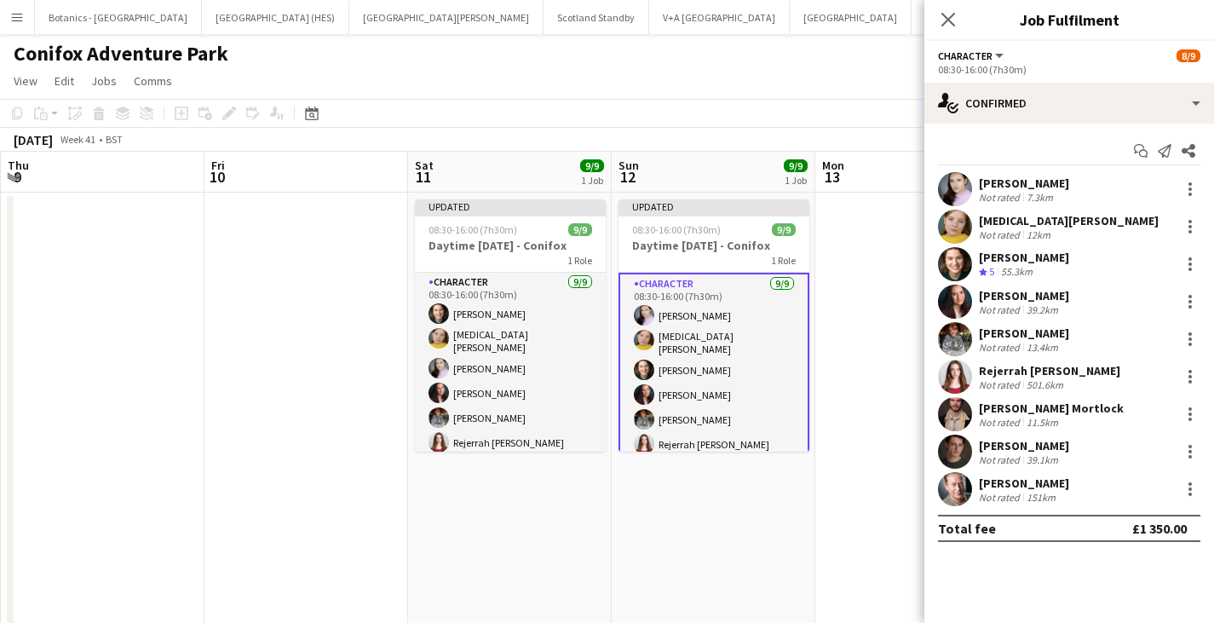
scroll to position [0, 0]
click at [841, 507] on app-date-cell at bounding box center [917, 469] width 204 height 552
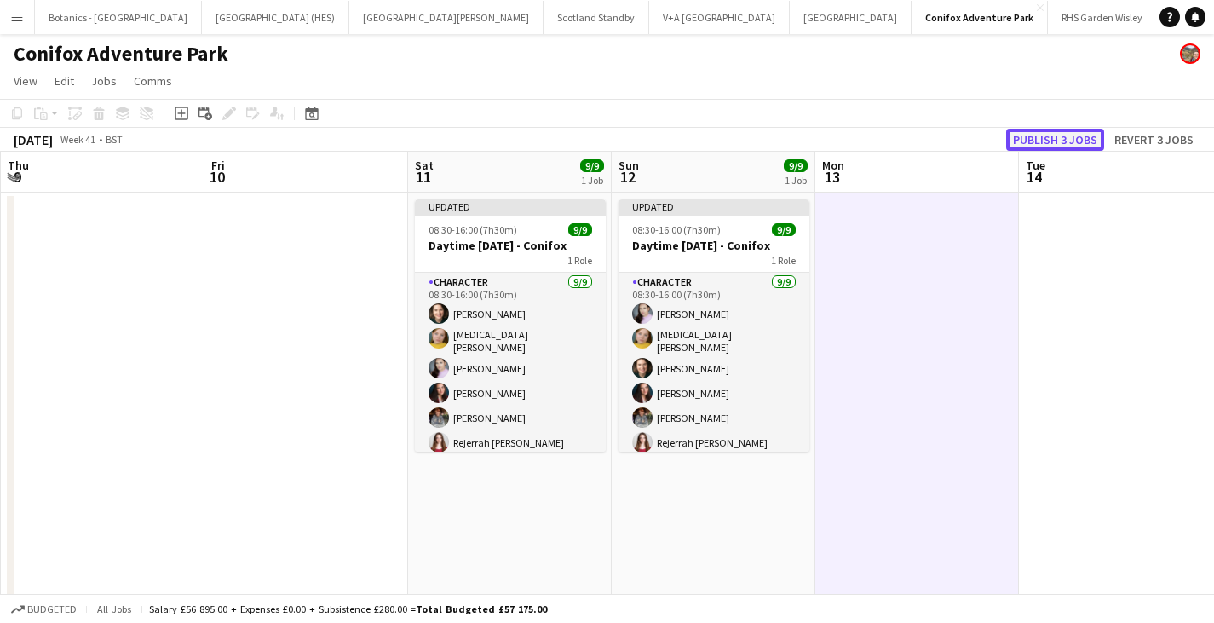
click at [1051, 147] on button "Publish 3 jobs" at bounding box center [1055, 140] width 98 height 22
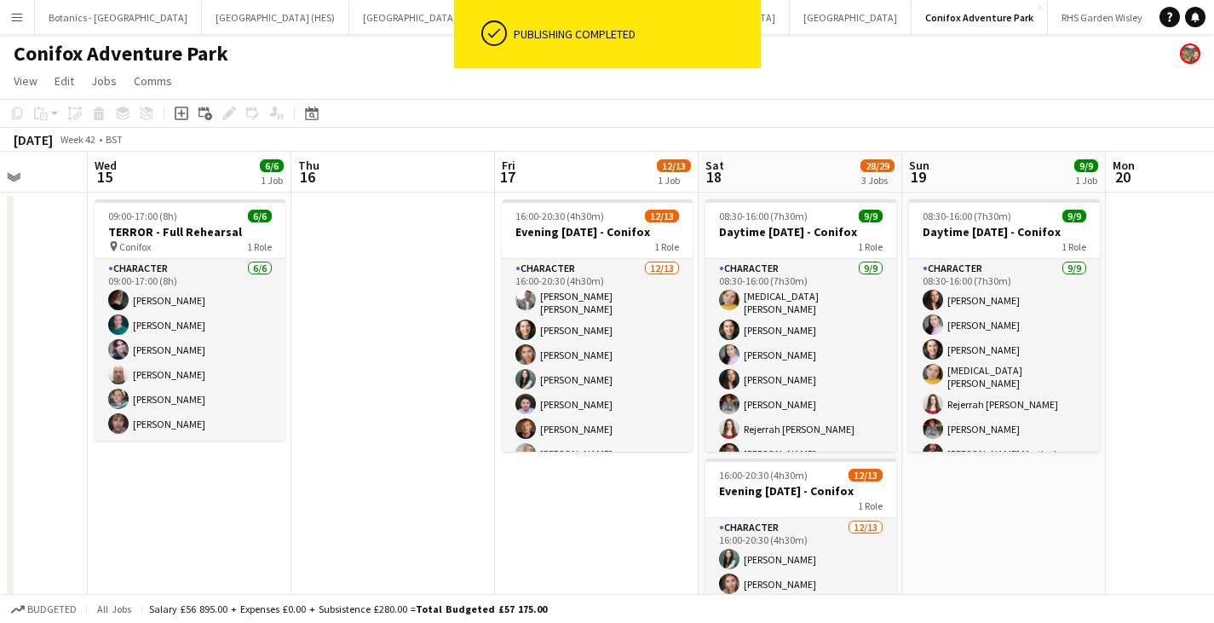
scroll to position [0, 530]
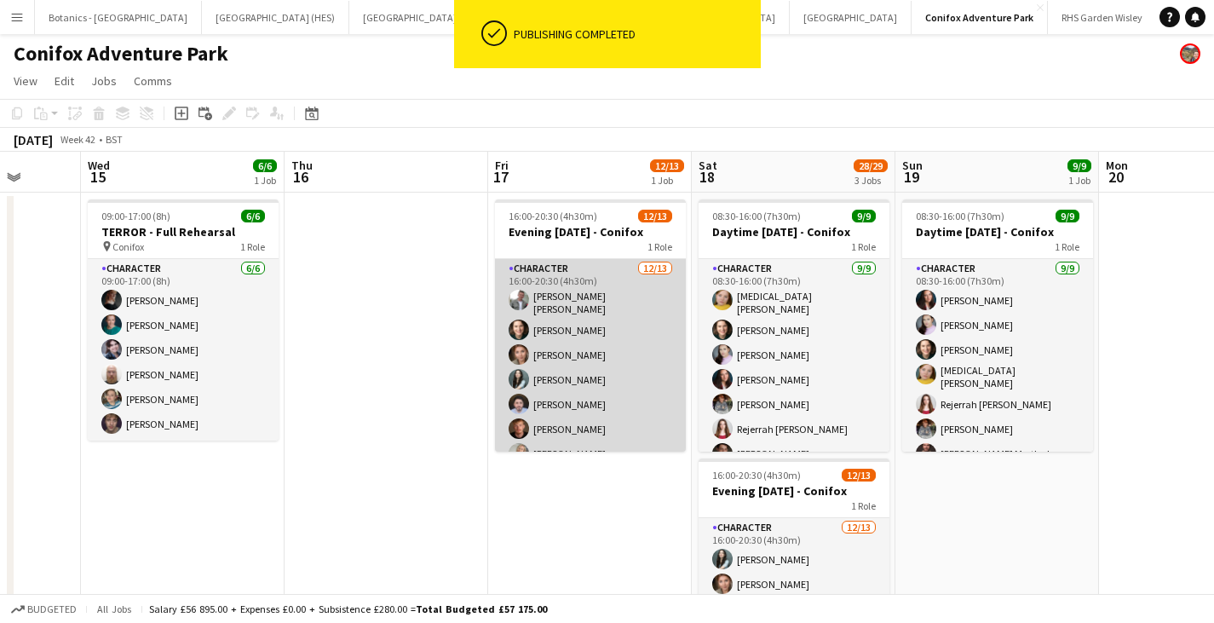
click at [596, 418] on app-card-role "Character [DATE] 16:00-20:30 (4h30m) [PERSON_NAME] [PERSON_NAME] [PERSON_NAME] …" at bounding box center [590, 439] width 191 height 360
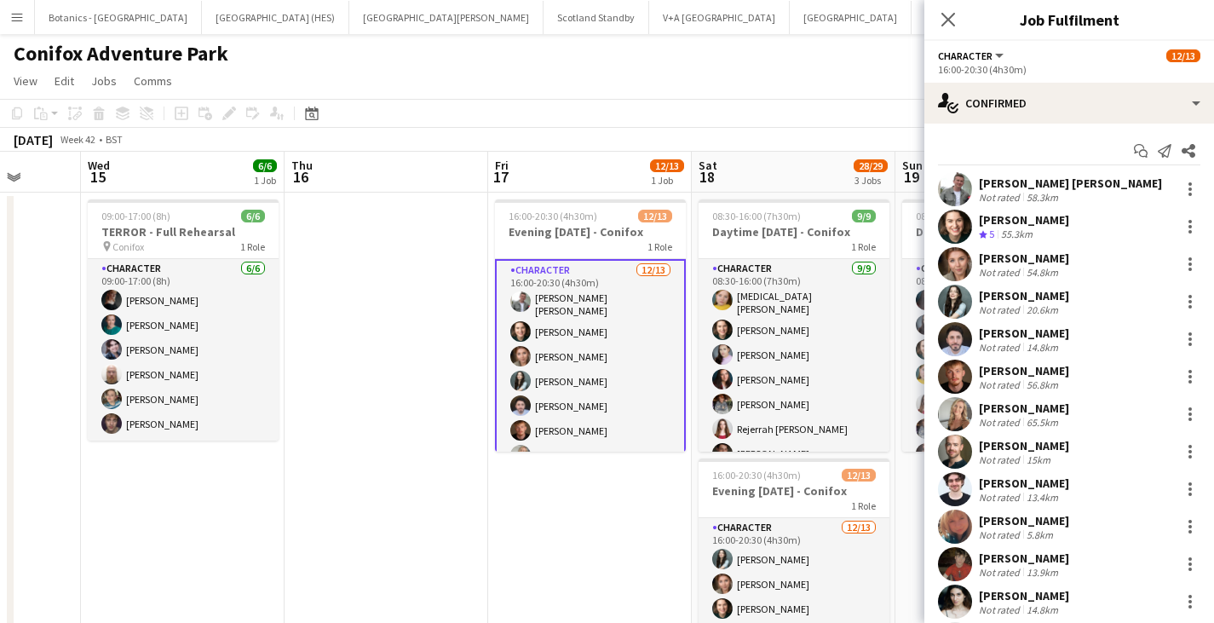
scroll to position [83, 0]
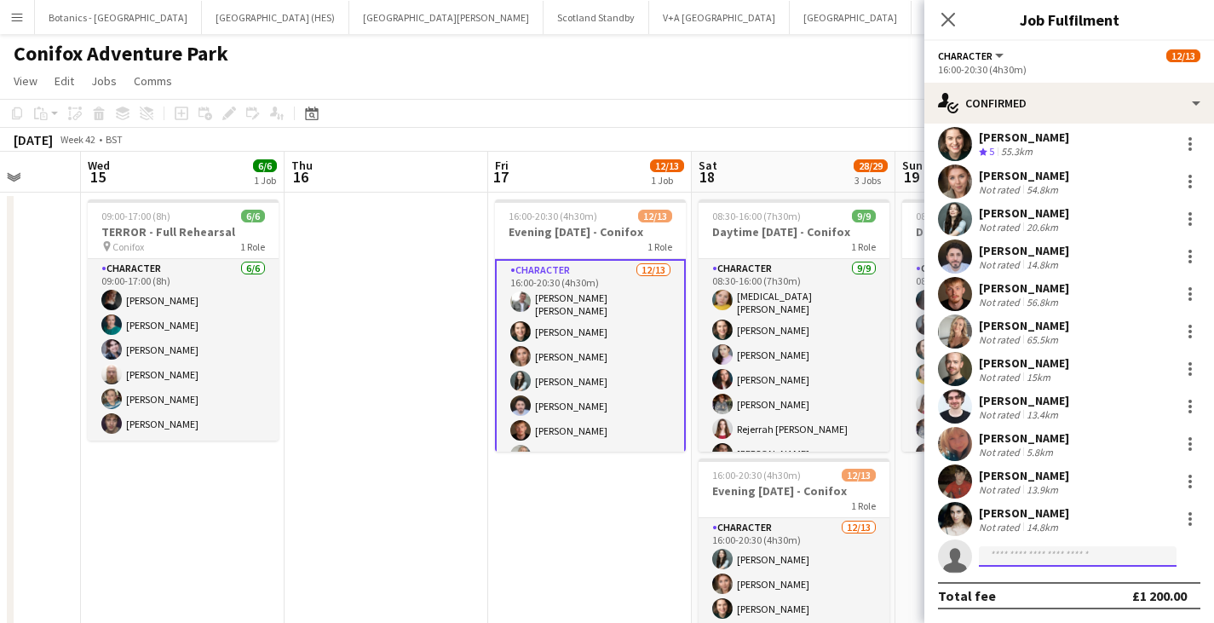
click at [1033, 554] on input at bounding box center [1078, 556] width 198 height 20
type input "*****"
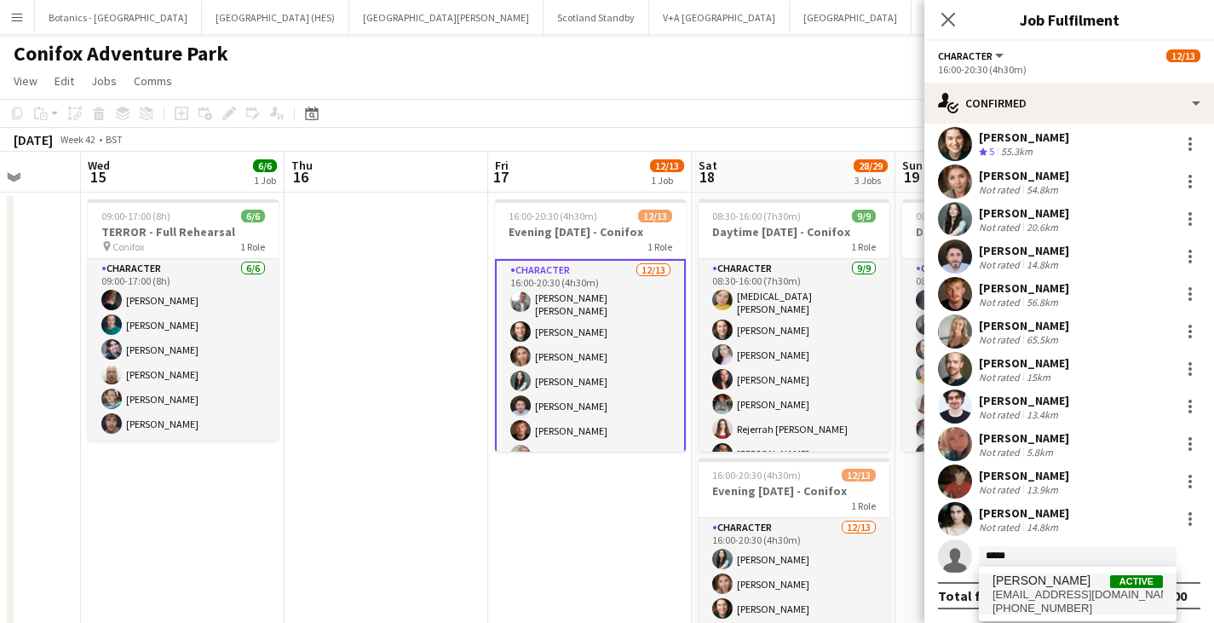
click at [1033, 583] on span "[PERSON_NAME]" at bounding box center [1042, 580] width 98 height 14
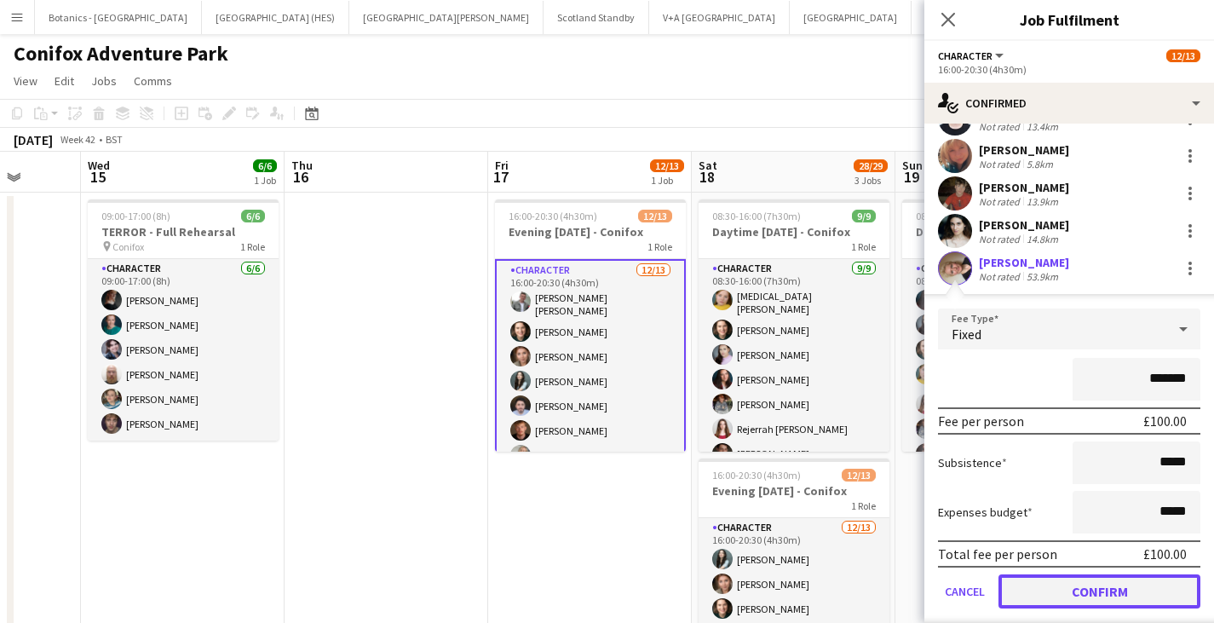
click at [1033, 583] on button "Confirm" at bounding box center [1100, 591] width 202 height 34
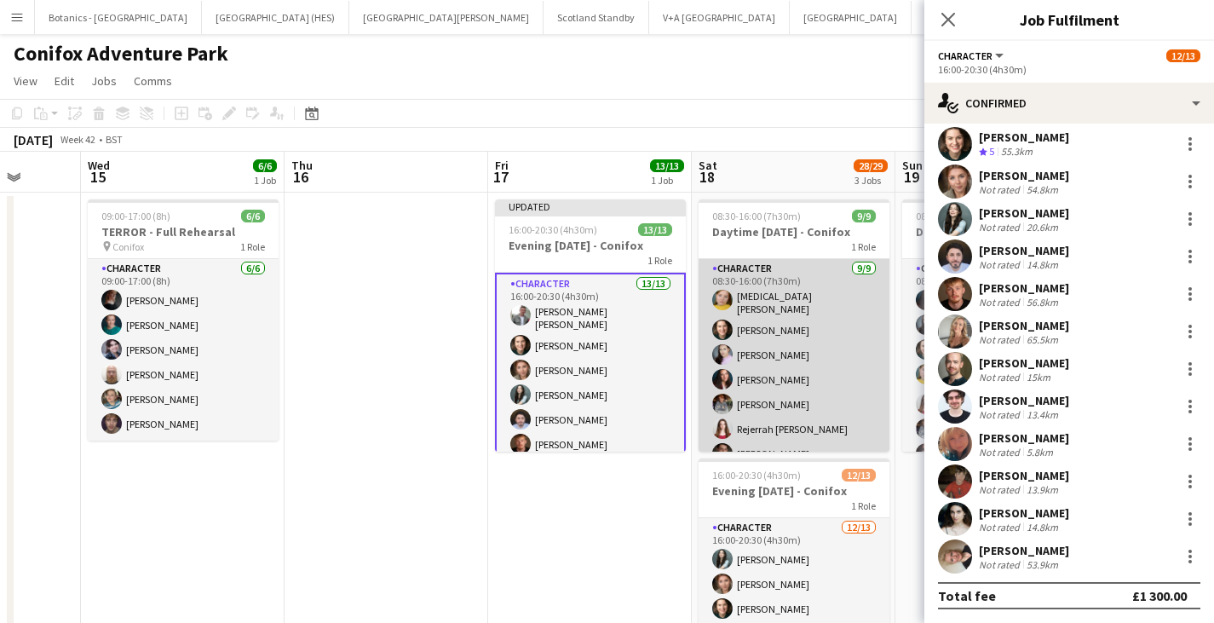
click at [791, 371] on app-card-role "Character [DATE] 08:30-16:00 (7h30m) [MEDICAL_DATA][PERSON_NAME] [PERSON_NAME] …" at bounding box center [794, 389] width 191 height 261
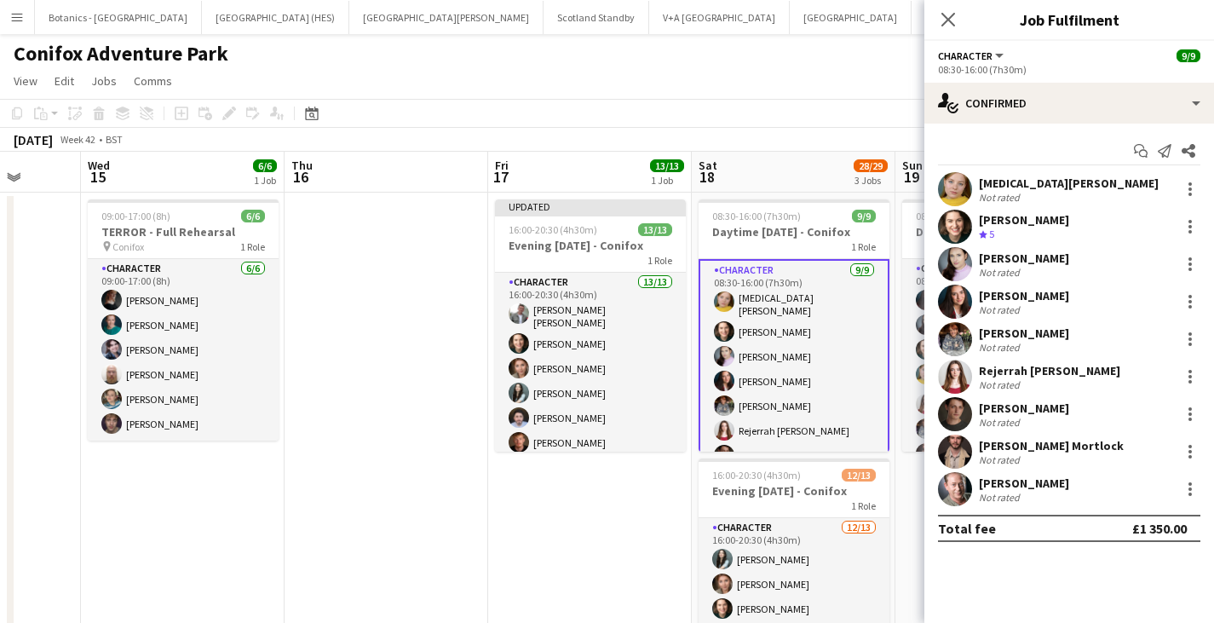
scroll to position [0, 0]
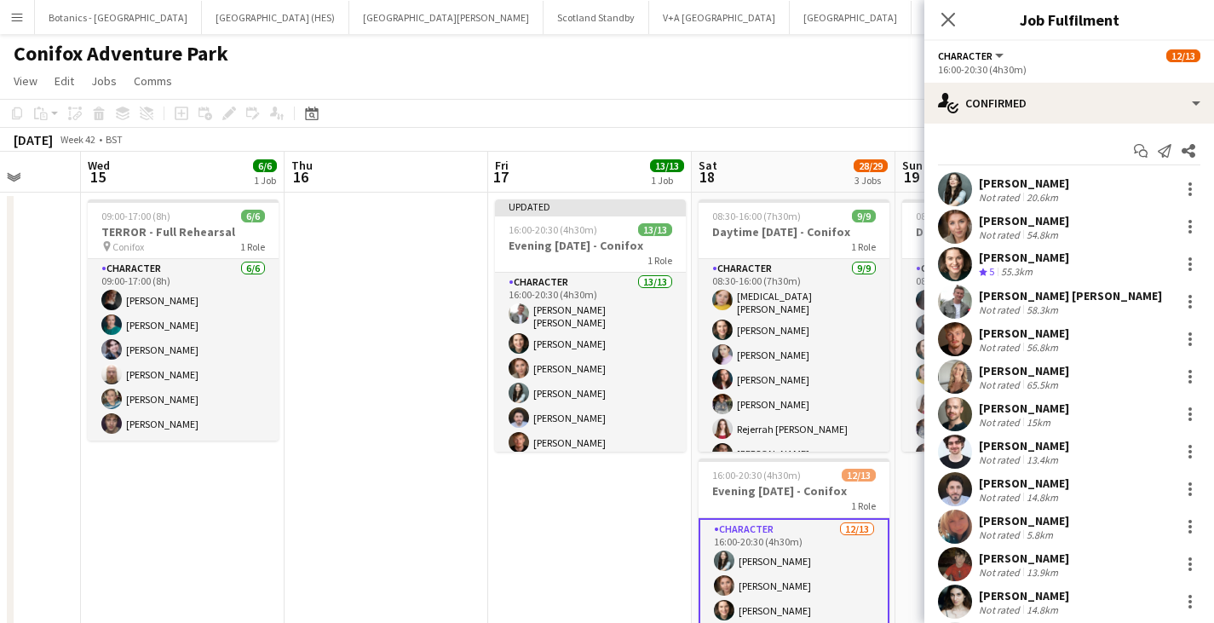
scroll to position [83, 0]
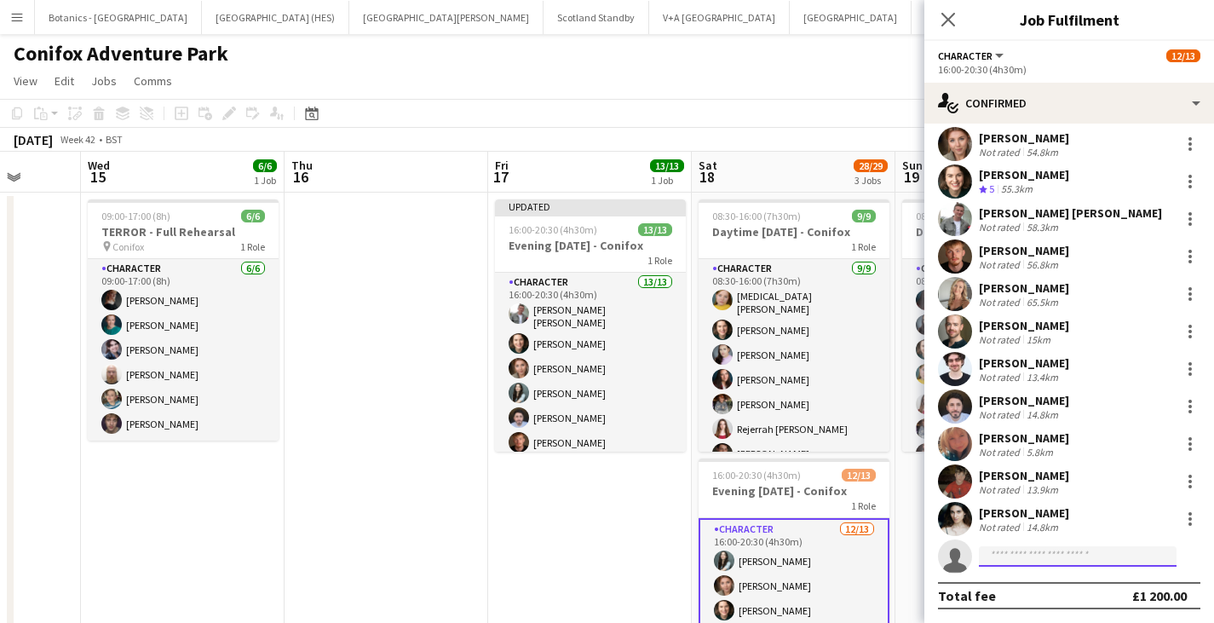
click at [1005, 551] on input at bounding box center [1078, 556] width 198 height 20
type input "*****"
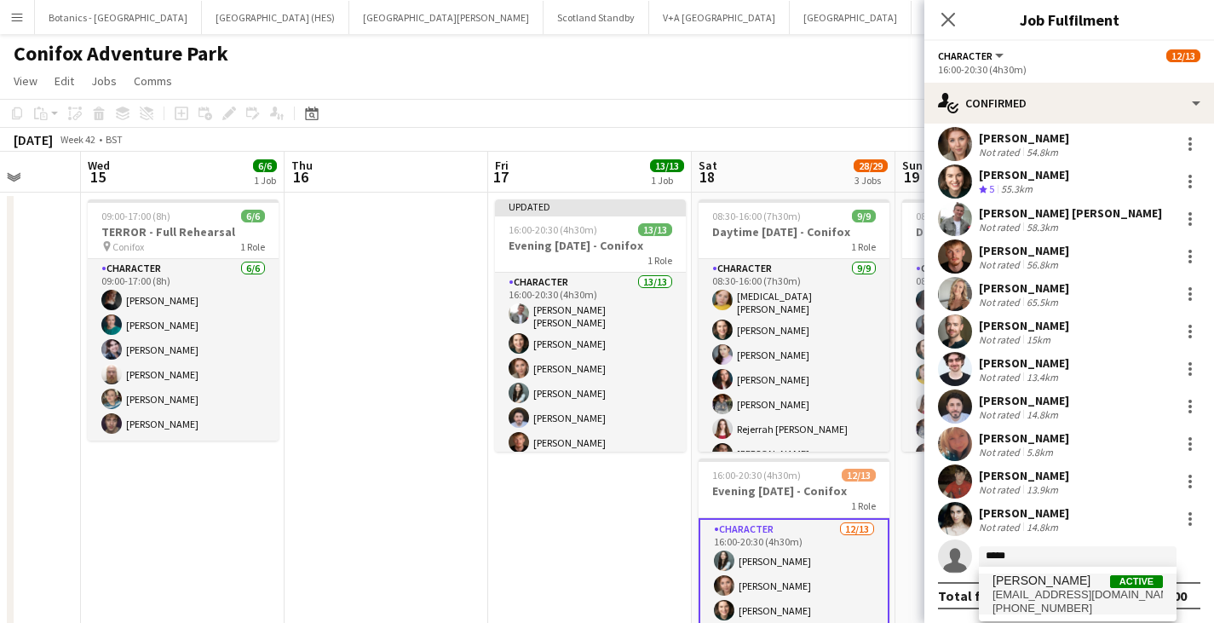
click at [1019, 579] on span "[PERSON_NAME]" at bounding box center [1042, 580] width 98 height 14
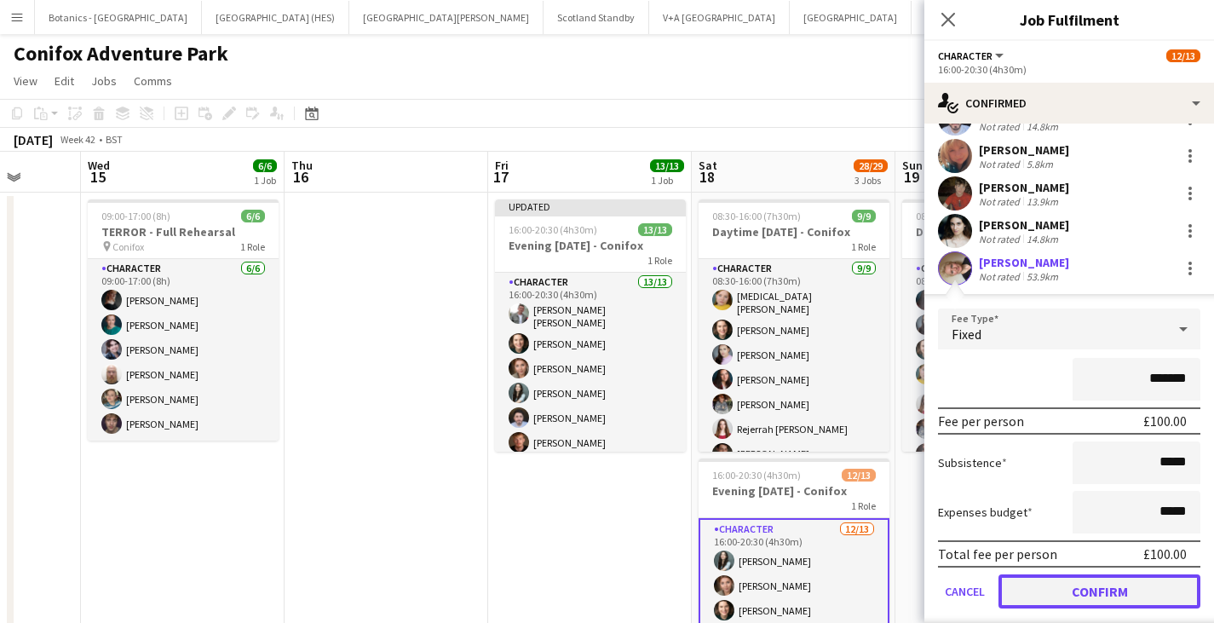
click at [1019, 579] on button "Confirm" at bounding box center [1100, 591] width 202 height 34
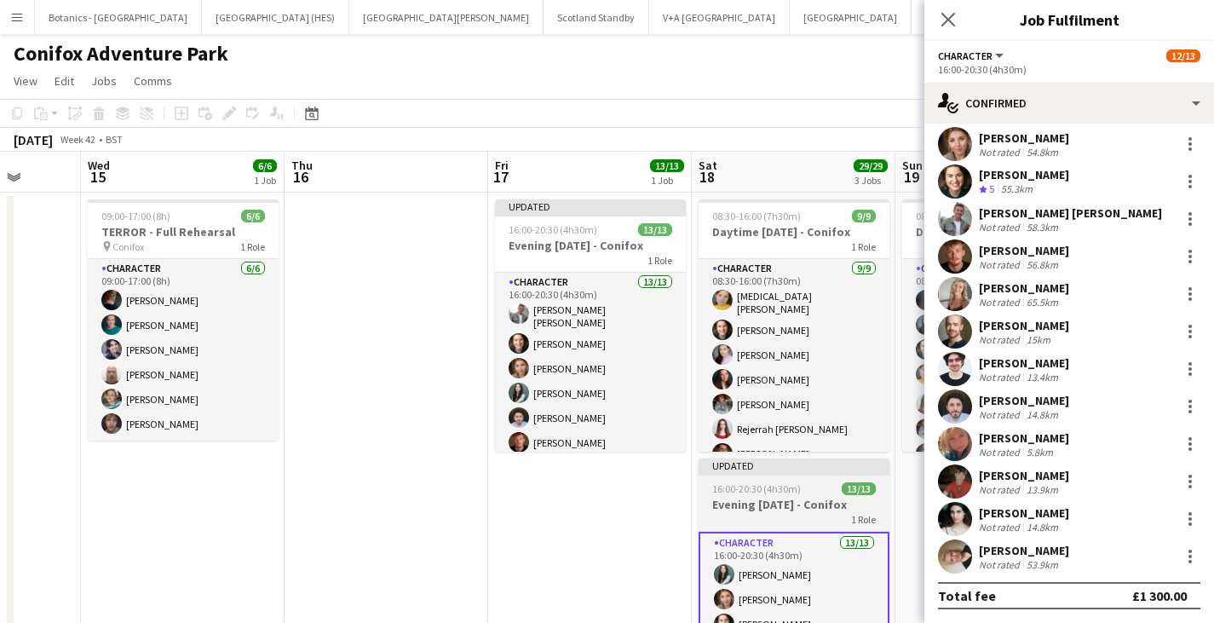
scroll to position [0, 652]
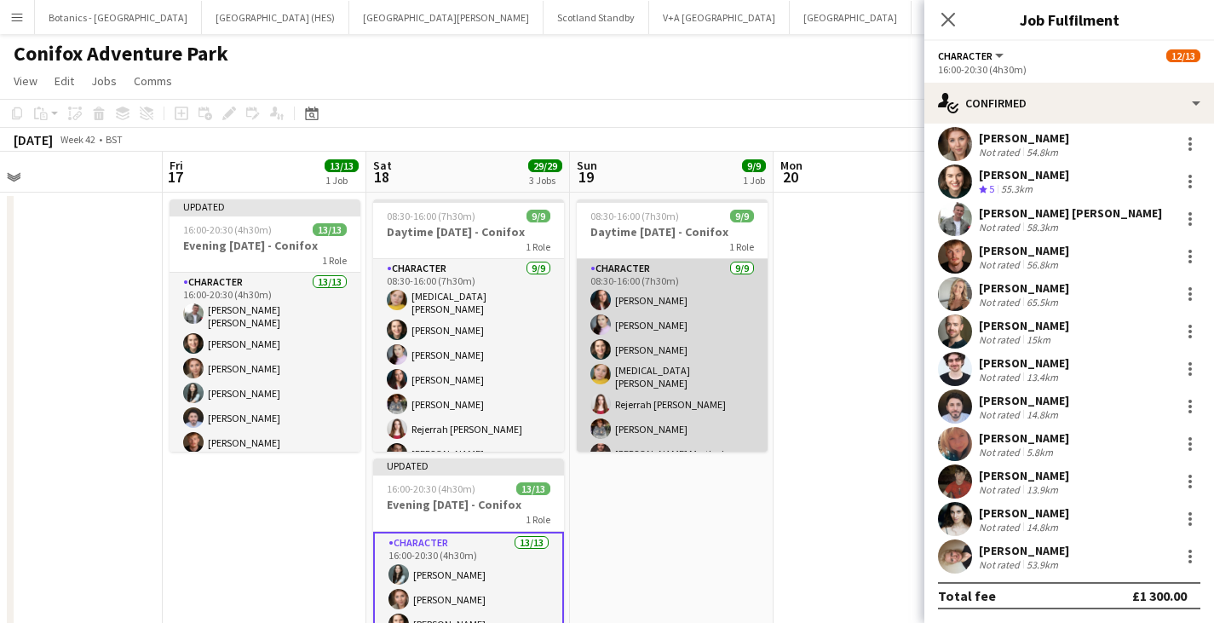
click at [716, 435] on app-card-role "Character [DATE] 08:30-16:00 (7h30m) [PERSON_NAME] [PERSON_NAME] [PERSON_NAME] …" at bounding box center [672, 389] width 191 height 261
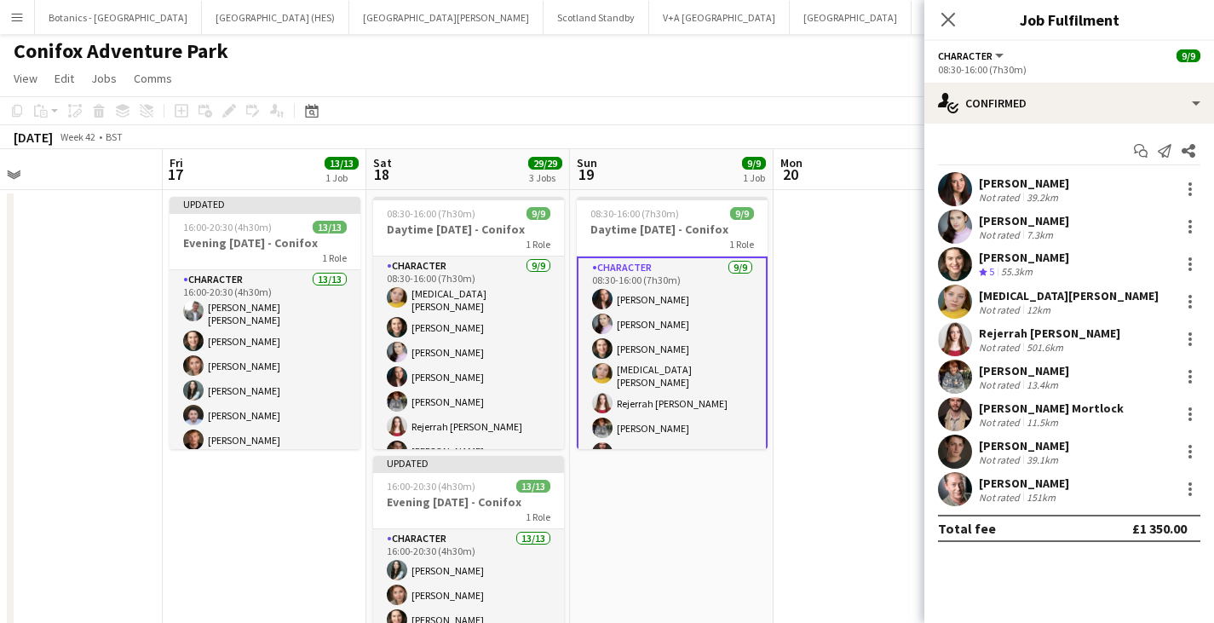
scroll to position [0, 0]
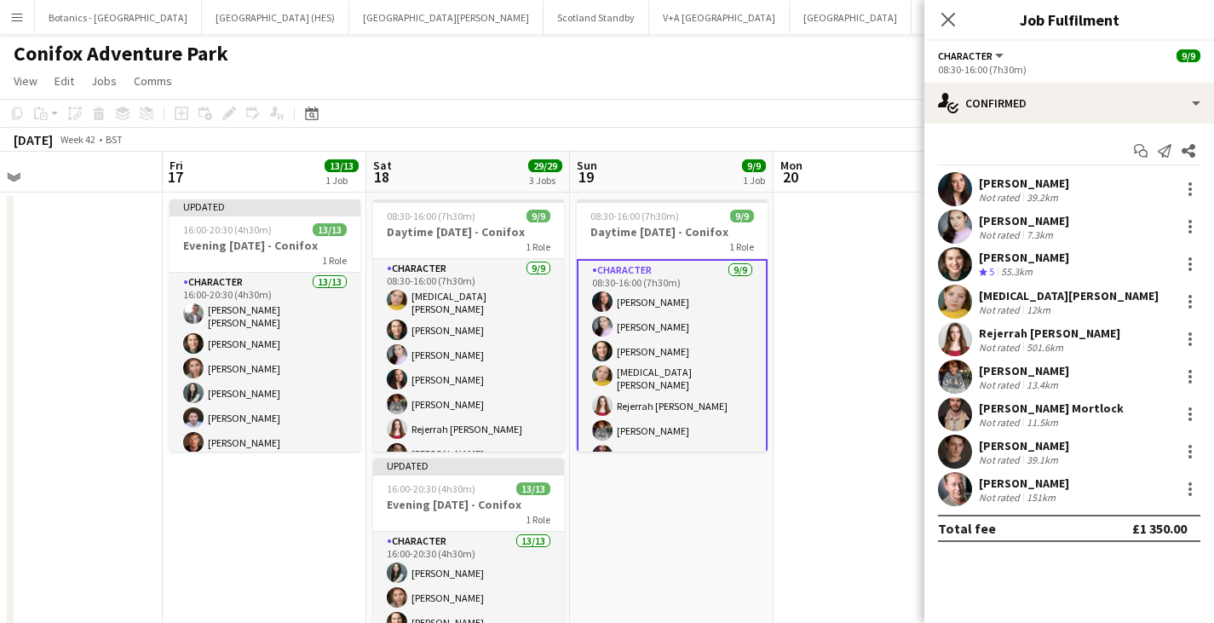
click at [866, 408] on app-date-cell at bounding box center [876, 598] width 204 height 811
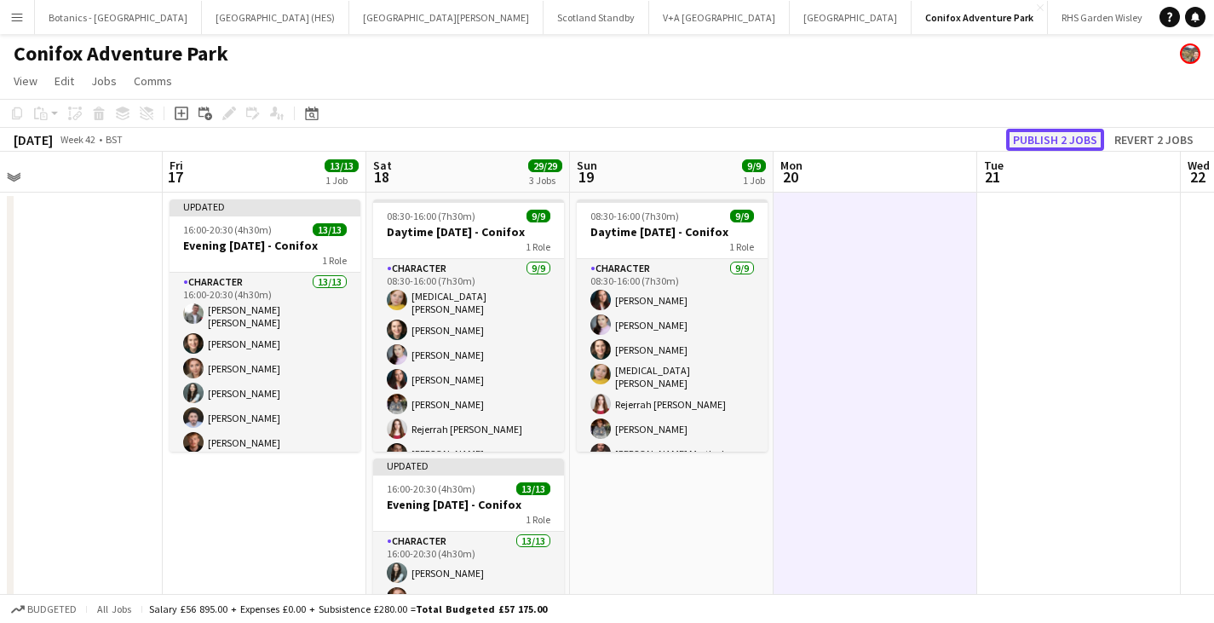
click at [1071, 141] on button "Publish 2 jobs" at bounding box center [1055, 140] width 98 height 22
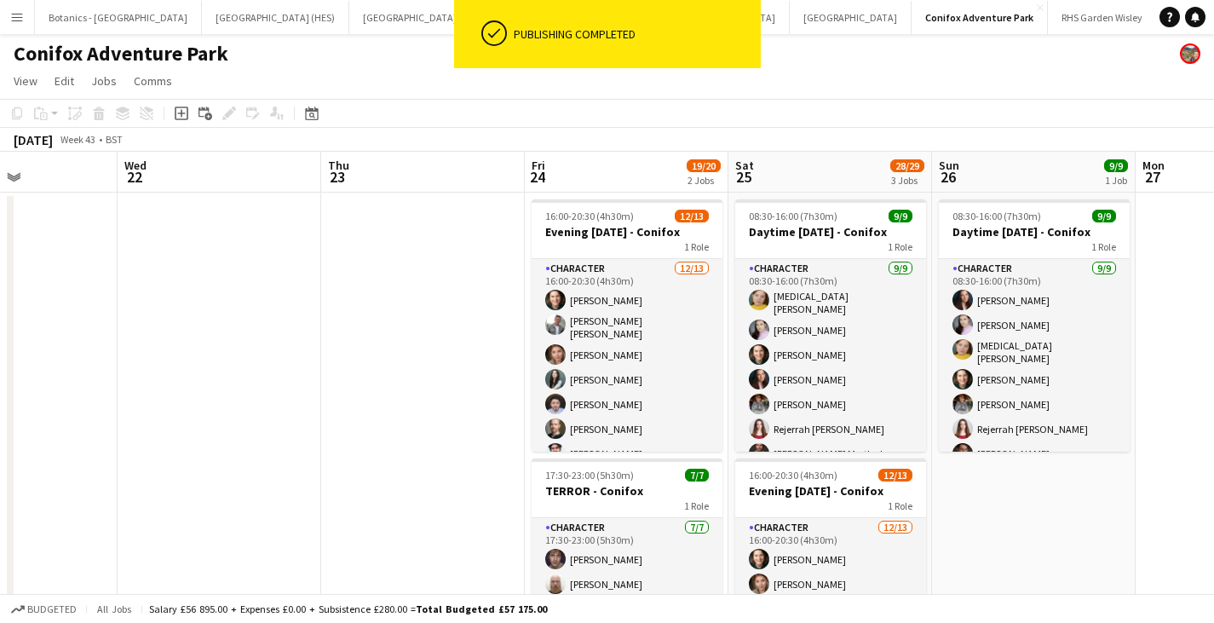
scroll to position [0, 516]
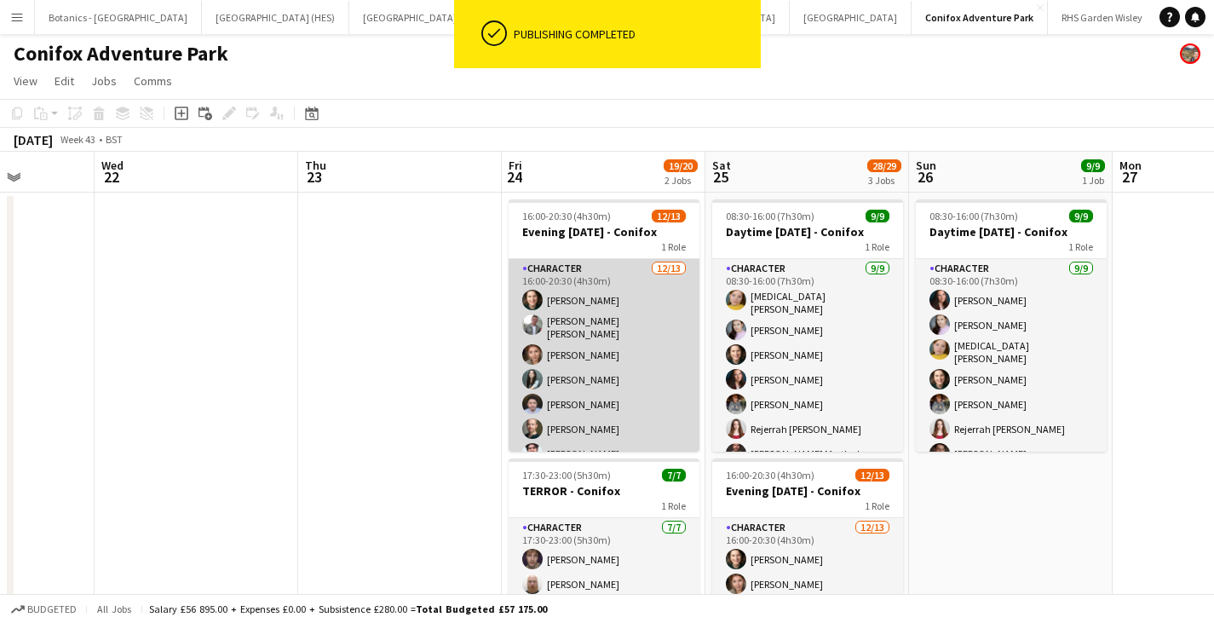
click at [605, 378] on app-card-role "Character [DATE] 16:00-20:30 (4h30m) [PERSON_NAME] [PERSON_NAME] [PERSON_NAME] …" at bounding box center [604, 439] width 191 height 360
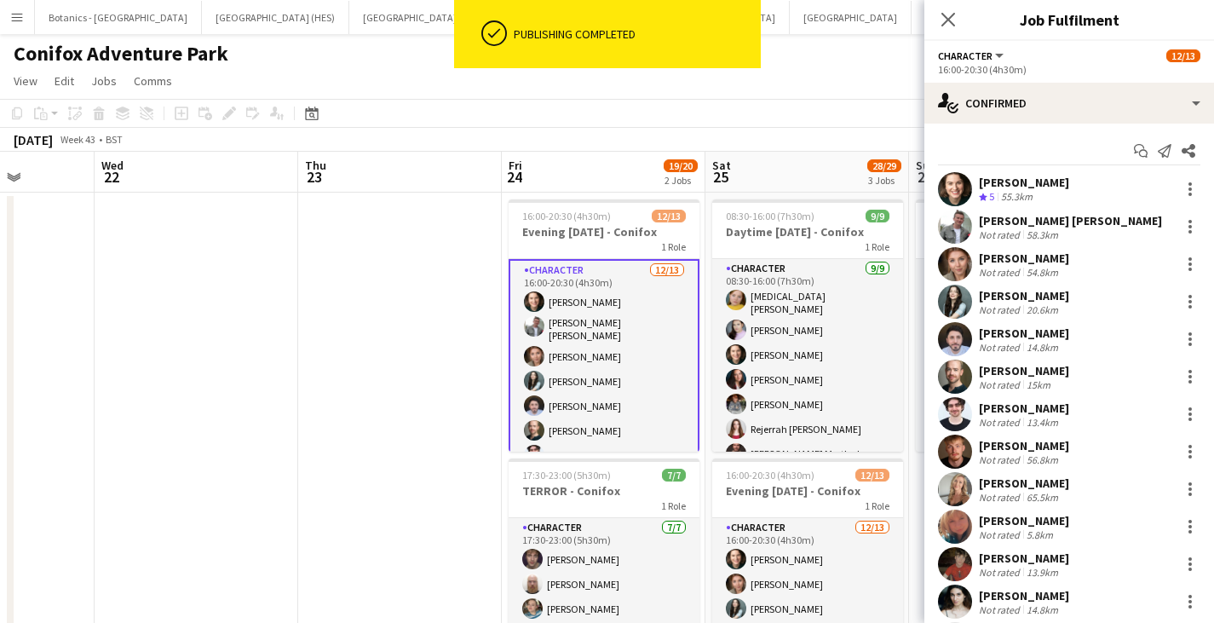
scroll to position [83, 0]
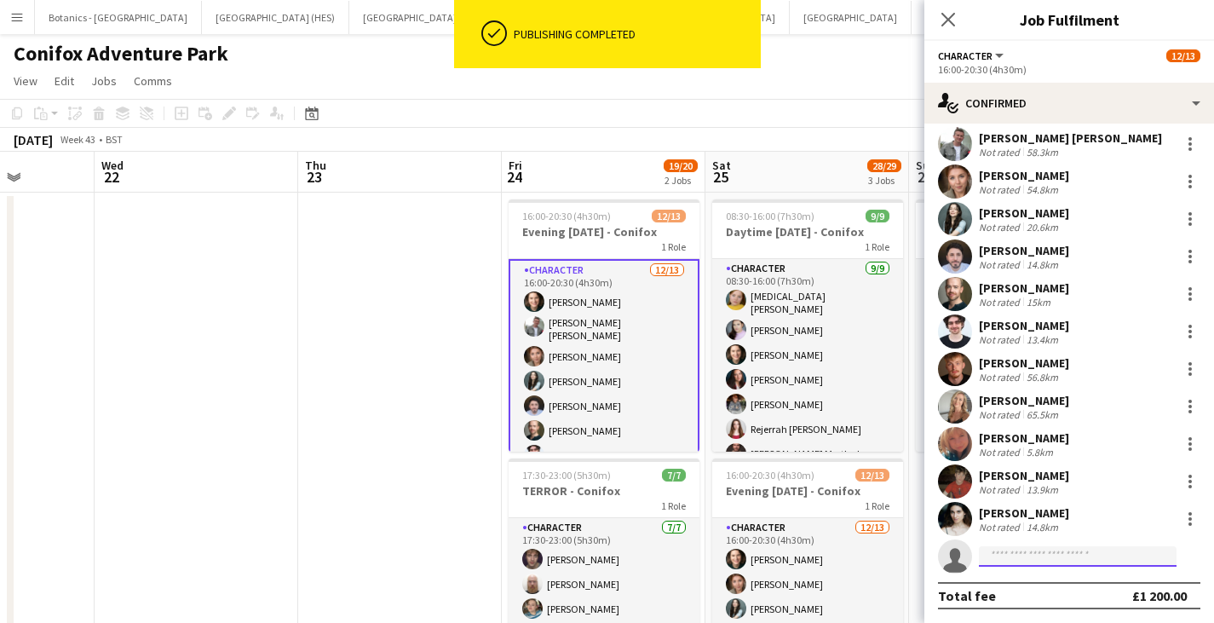
click at [1036, 558] on input at bounding box center [1078, 556] width 198 height 20
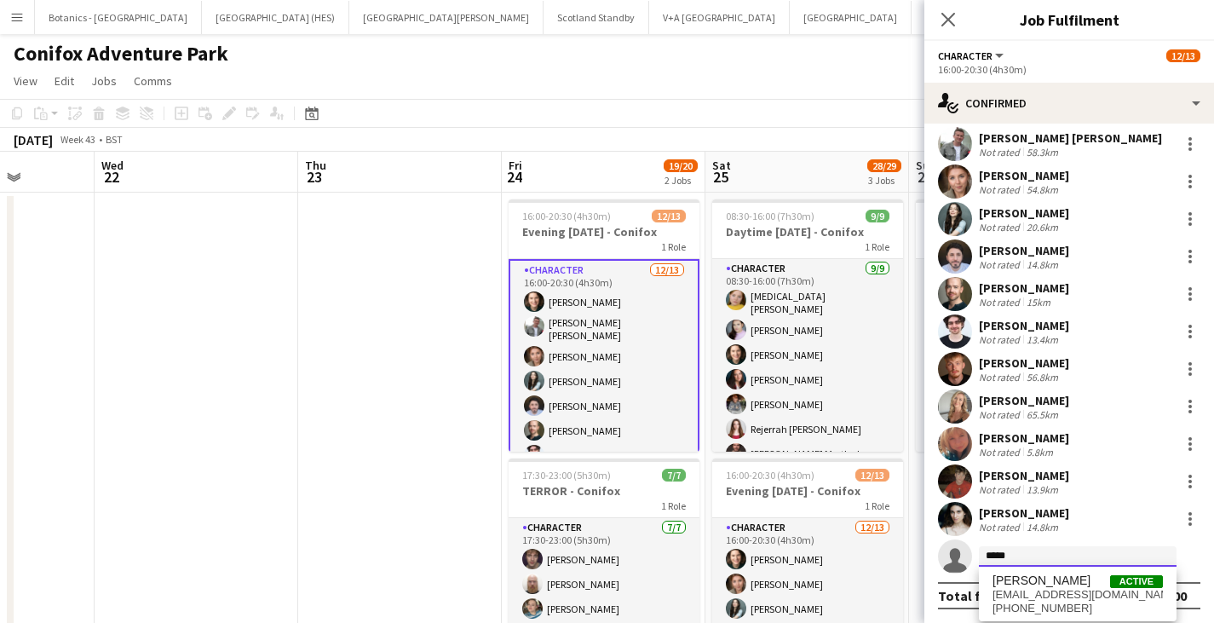
type input "*****"
click at [1035, 568] on div "Valor Grey Active [EMAIL_ADDRESS][DOMAIN_NAME] [PHONE_NUMBER]" at bounding box center [1078, 594] width 198 height 55
click at [1035, 588] on span "[EMAIL_ADDRESS][DOMAIN_NAME]" at bounding box center [1078, 595] width 170 height 14
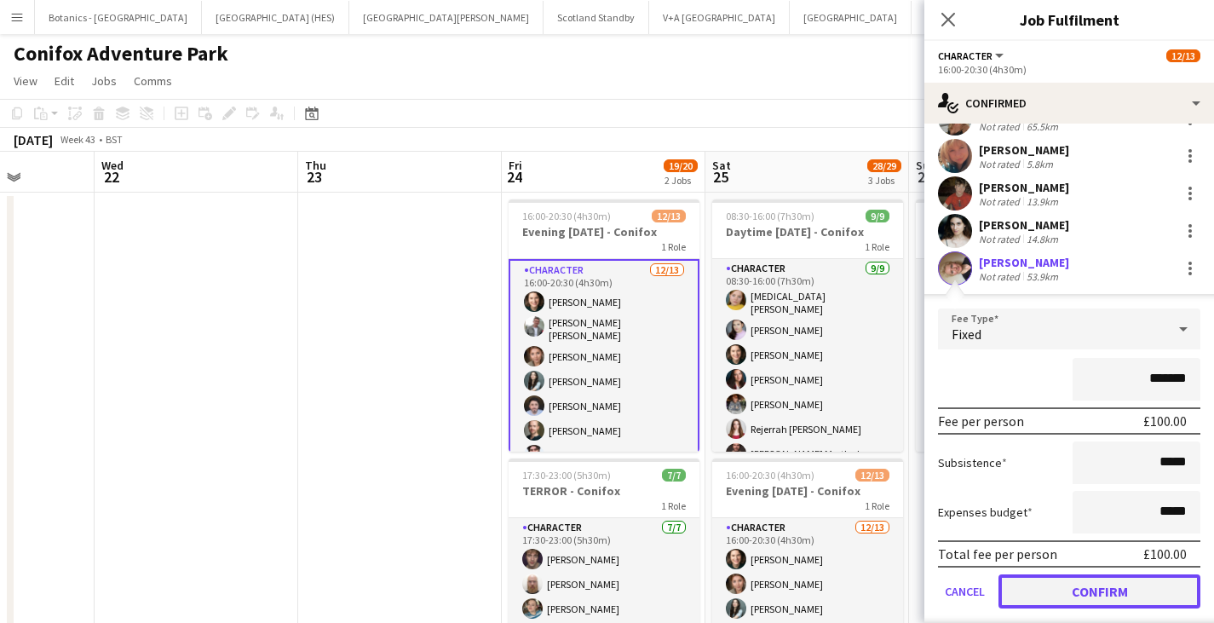
click at [1153, 584] on button "Confirm" at bounding box center [1100, 591] width 202 height 34
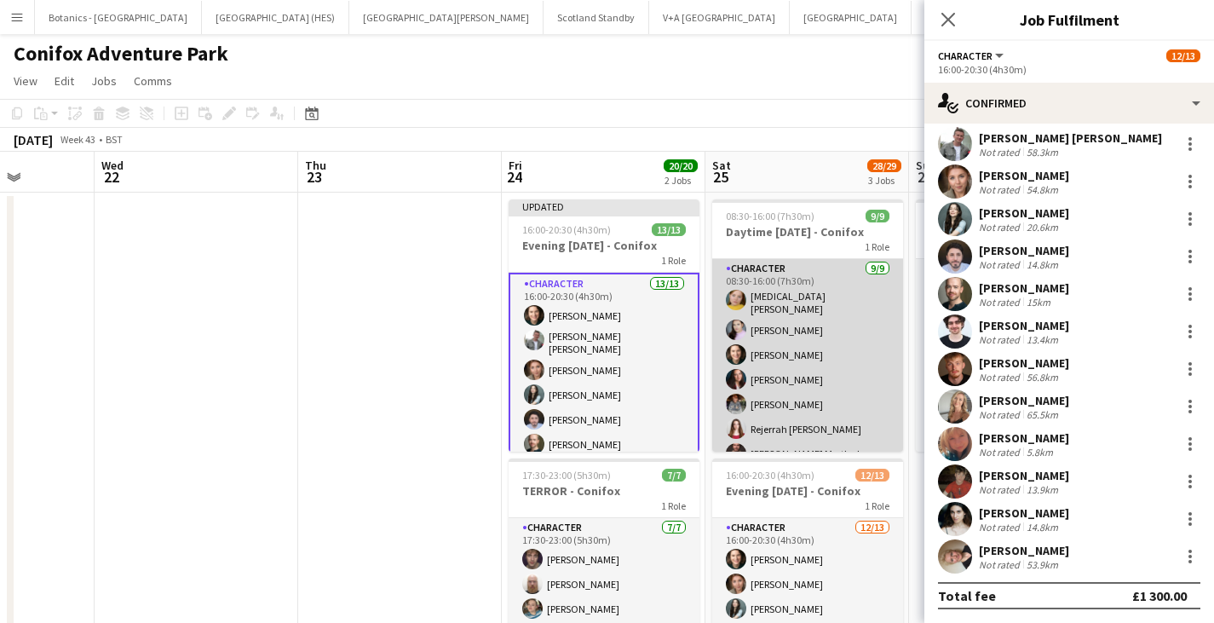
click at [853, 396] on app-card-role "Character [DATE] 08:30-16:00 (7h30m) [MEDICAL_DATA][PERSON_NAME] [PERSON_NAME] …" at bounding box center [807, 389] width 191 height 261
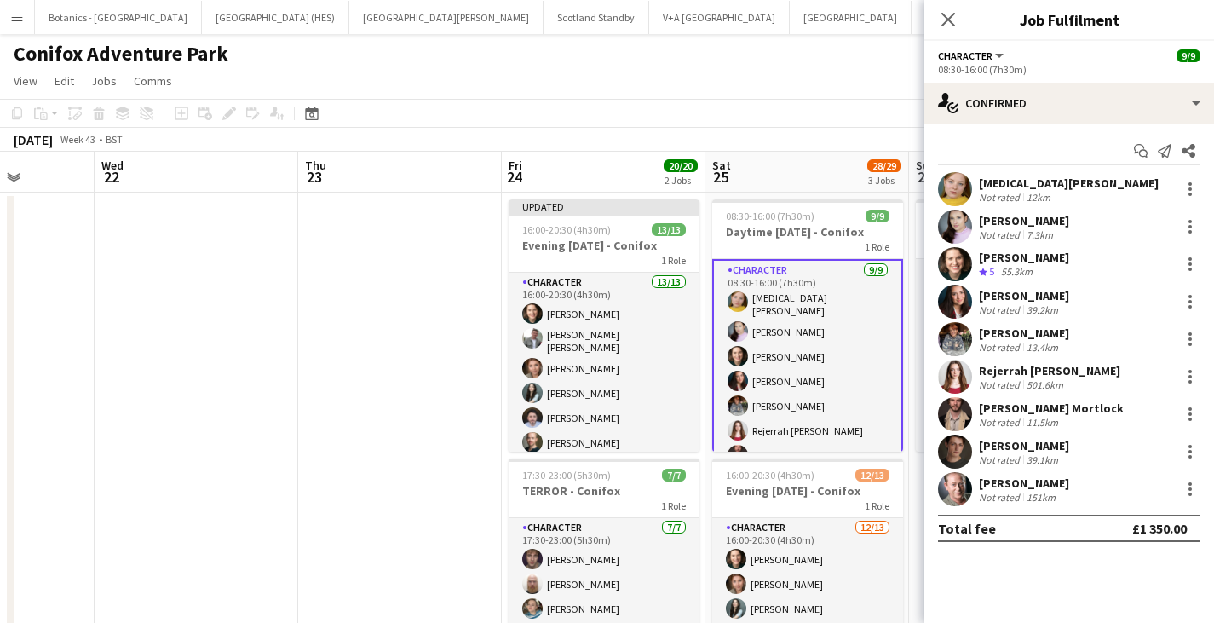
scroll to position [0, 0]
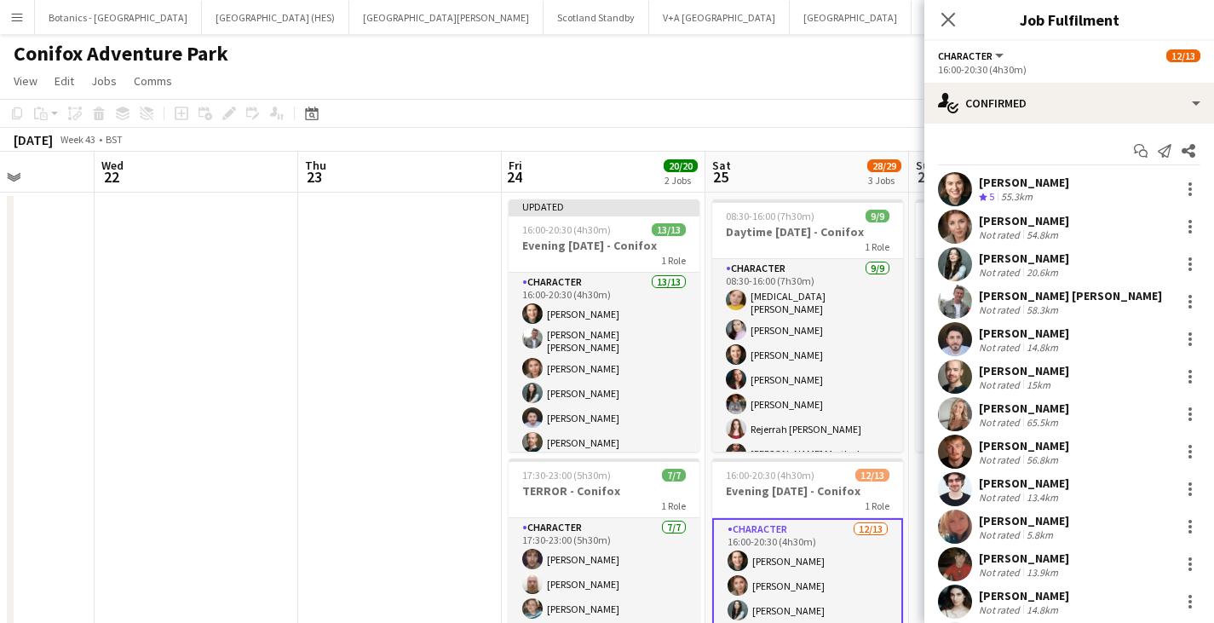
scroll to position [83, 0]
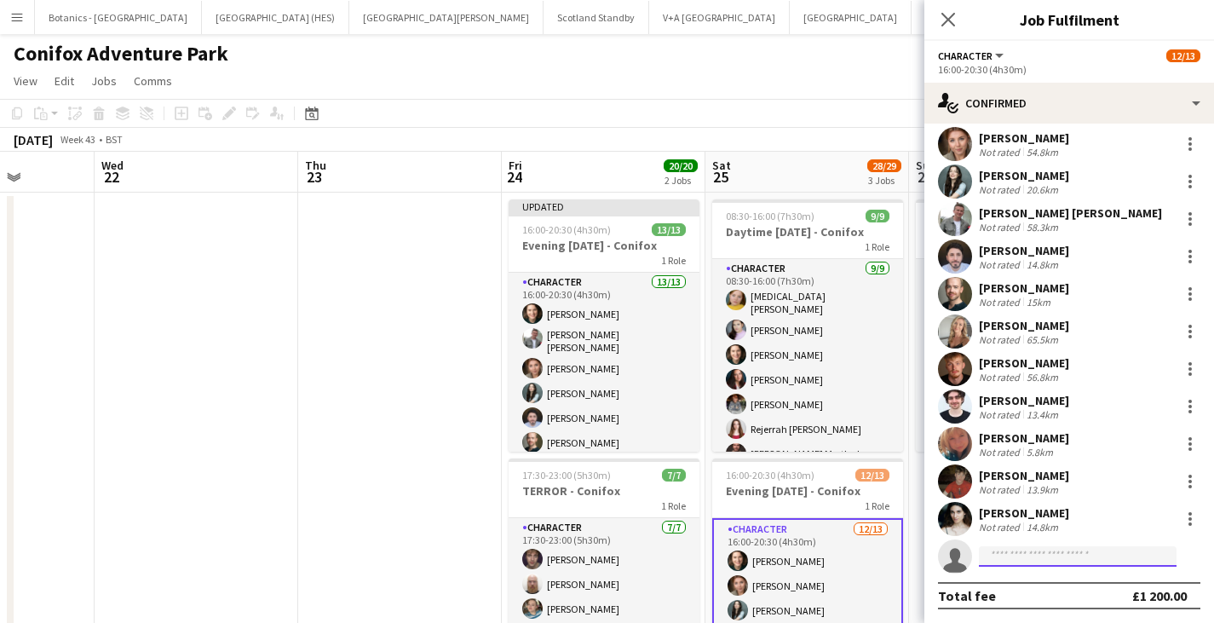
click at [1025, 556] on input at bounding box center [1078, 556] width 198 height 20
type input "*****"
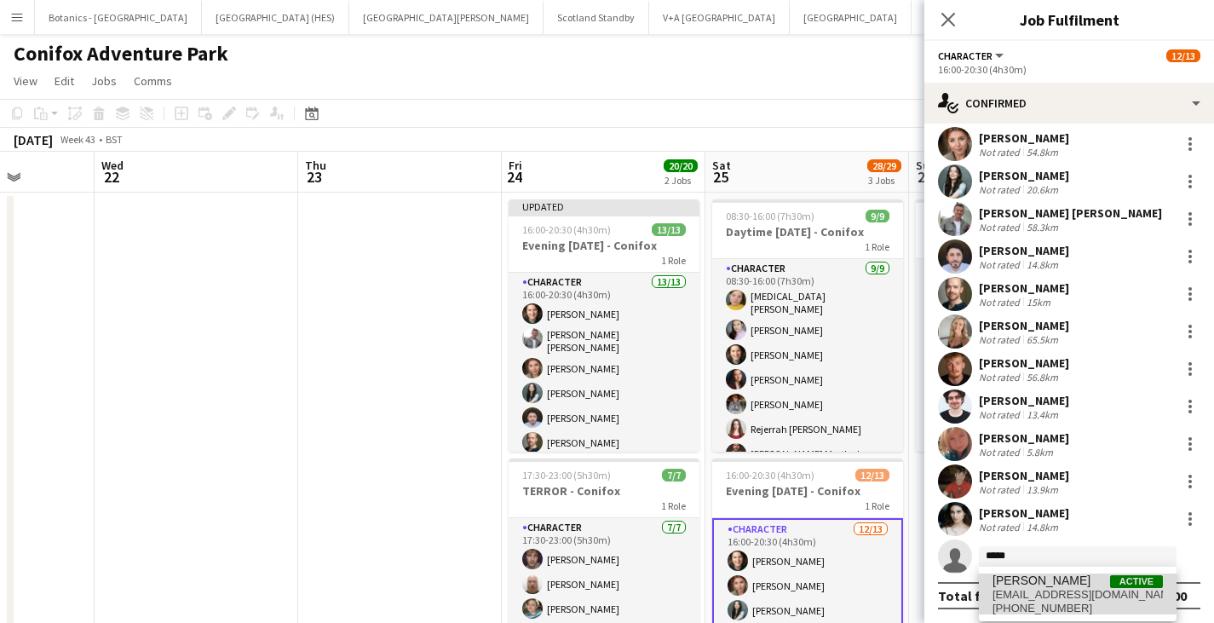
click at [1026, 580] on span "[PERSON_NAME]" at bounding box center [1042, 580] width 98 height 14
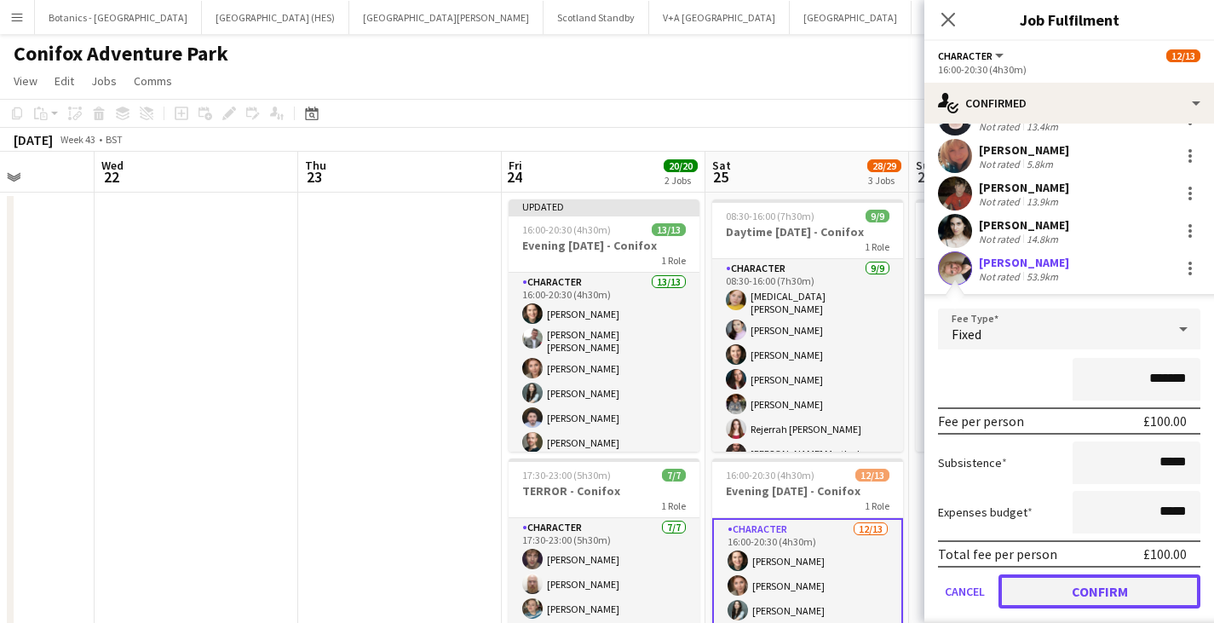
click at [1026, 580] on button "Confirm" at bounding box center [1100, 591] width 202 height 34
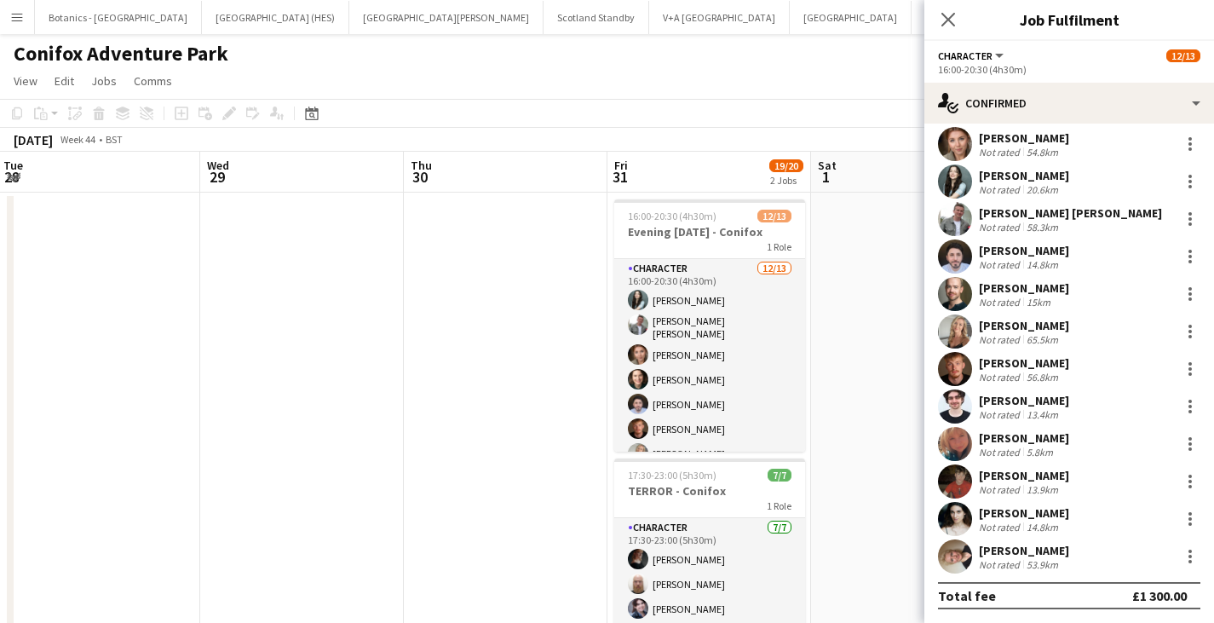
scroll to position [0, 613]
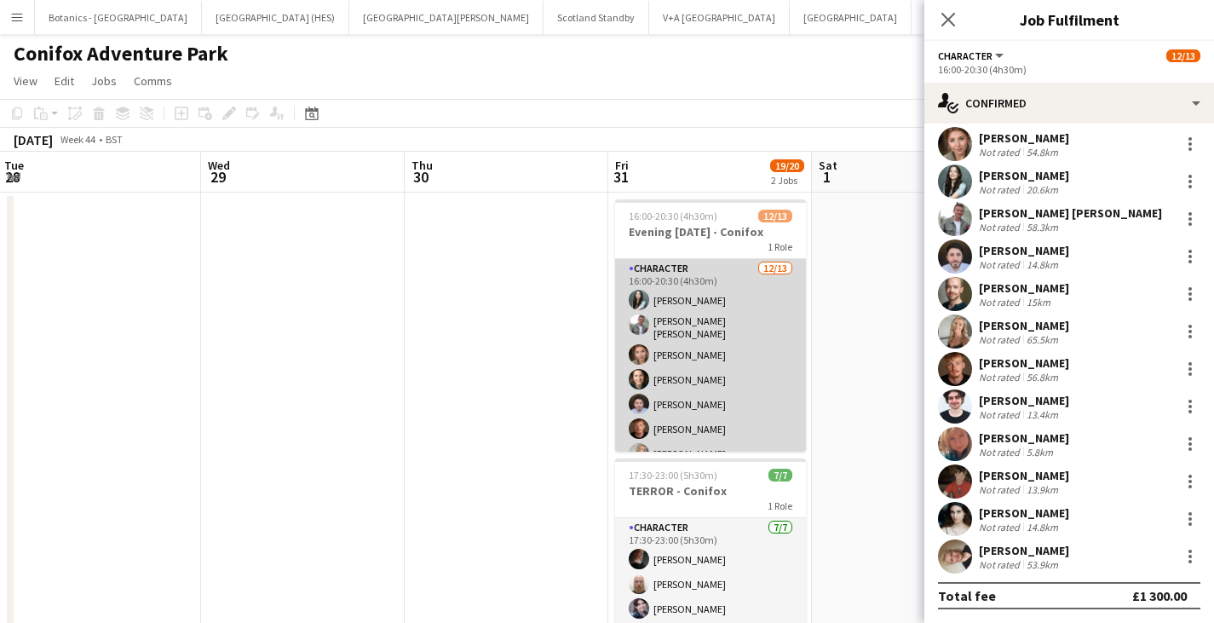
click at [752, 427] on app-card-role "Character [DATE] 16:00-20:30 (4h30m) [PERSON_NAME] [PERSON_NAME] [PERSON_NAME] …" at bounding box center [710, 439] width 191 height 360
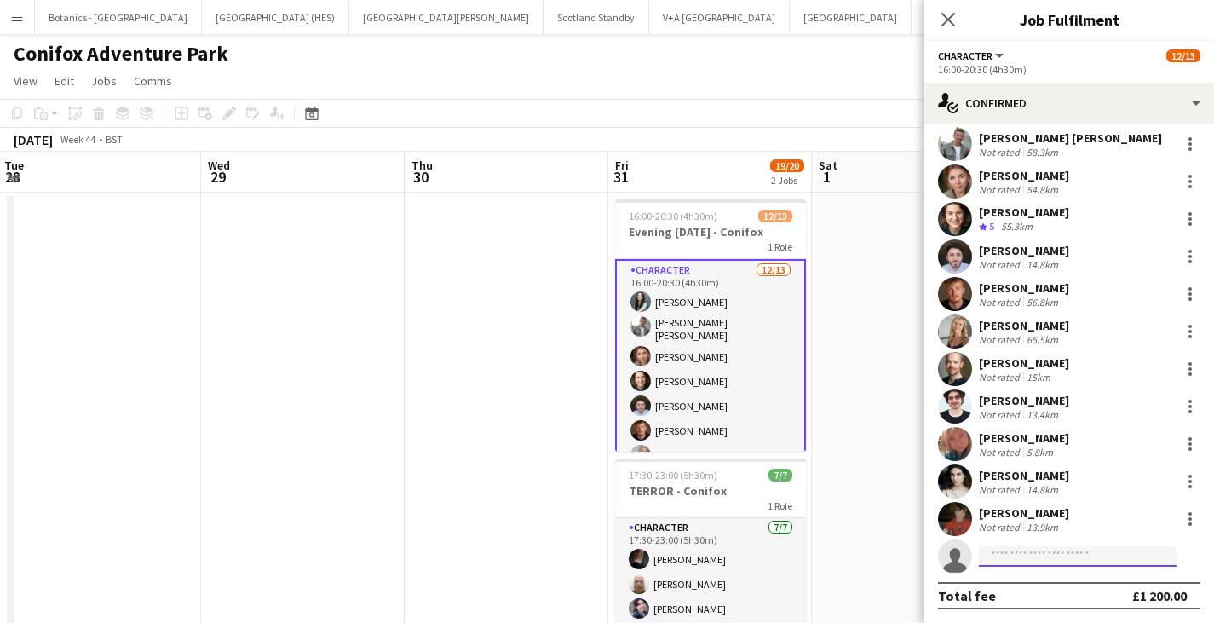
click at [1041, 550] on input at bounding box center [1078, 556] width 198 height 20
type input "*****"
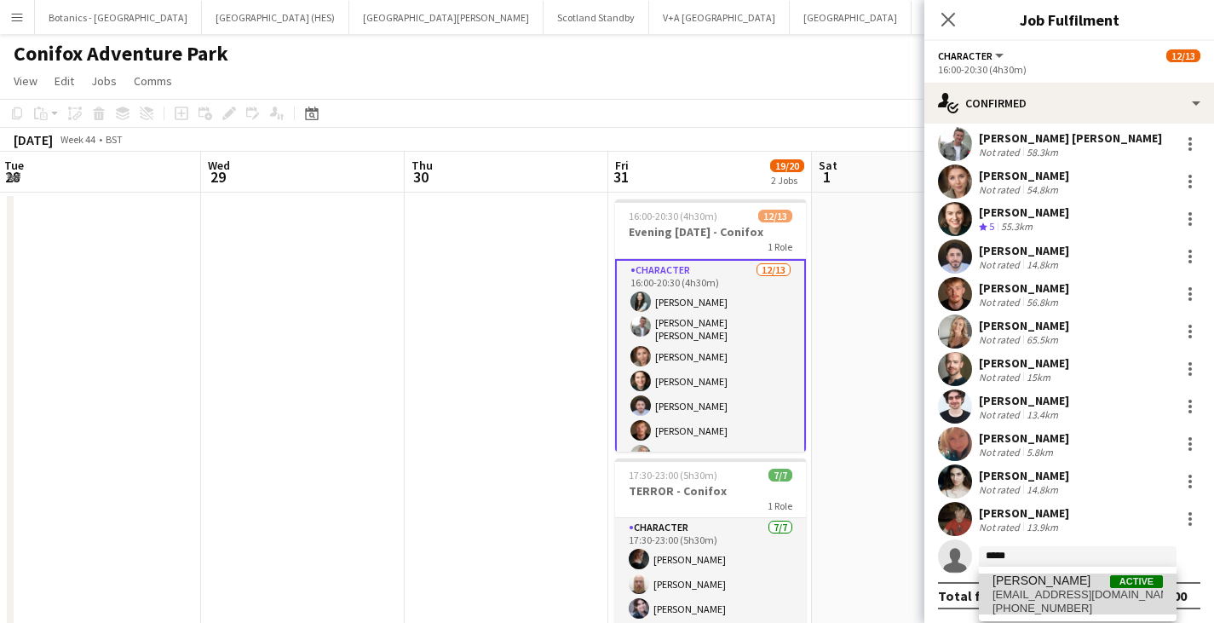
click at [1031, 610] on span "[PHONE_NUMBER]" at bounding box center [1078, 609] width 170 height 14
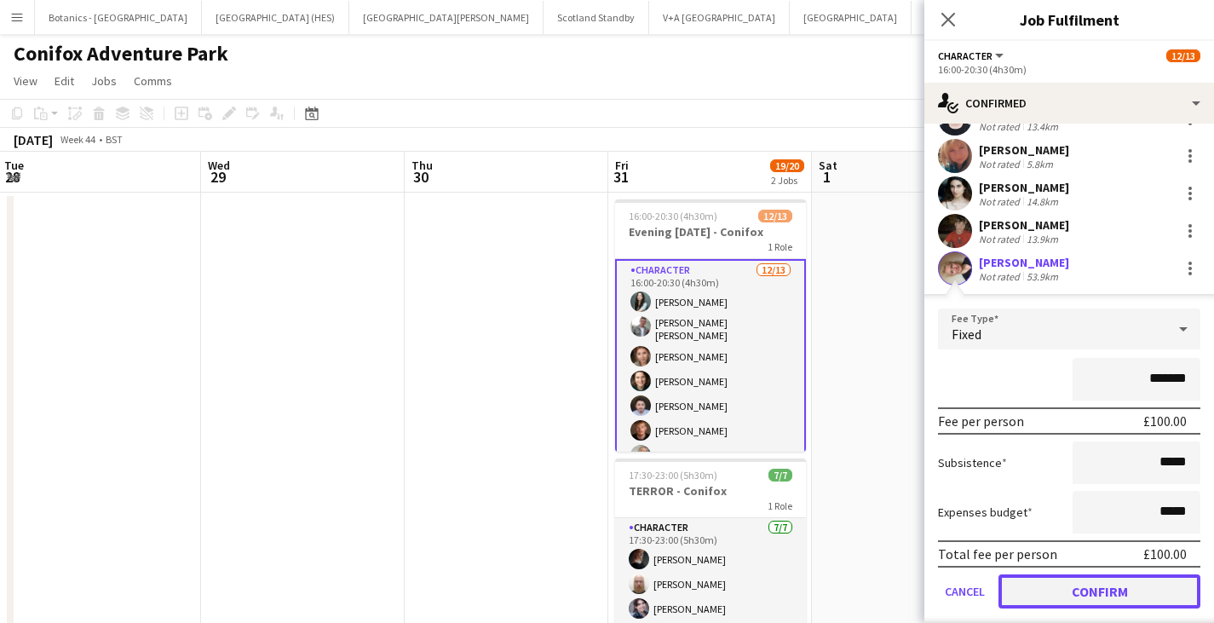
click at [1040, 600] on button "Confirm" at bounding box center [1100, 591] width 202 height 34
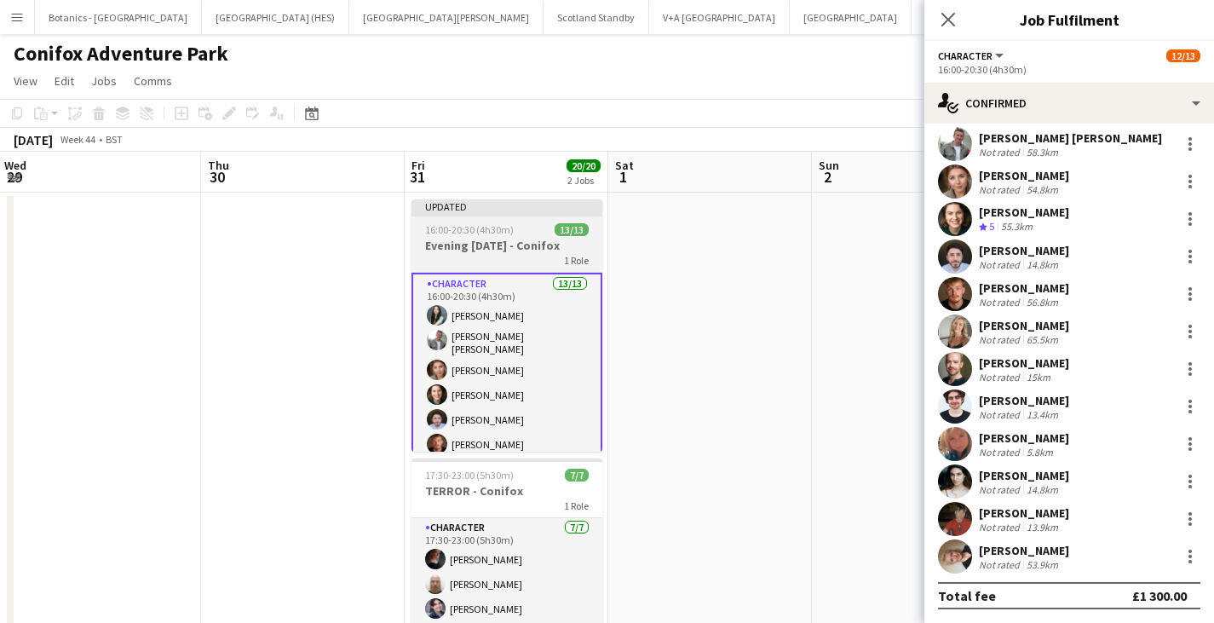
scroll to position [0, 575]
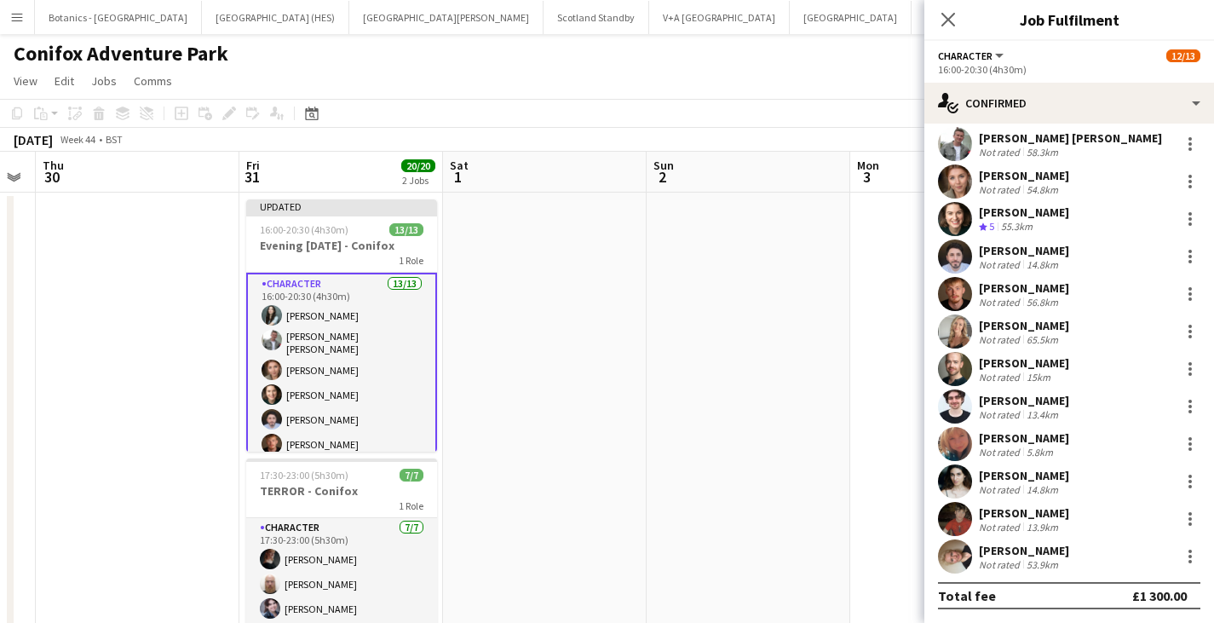
click at [898, 253] on app-date-cell at bounding box center [952, 598] width 204 height 811
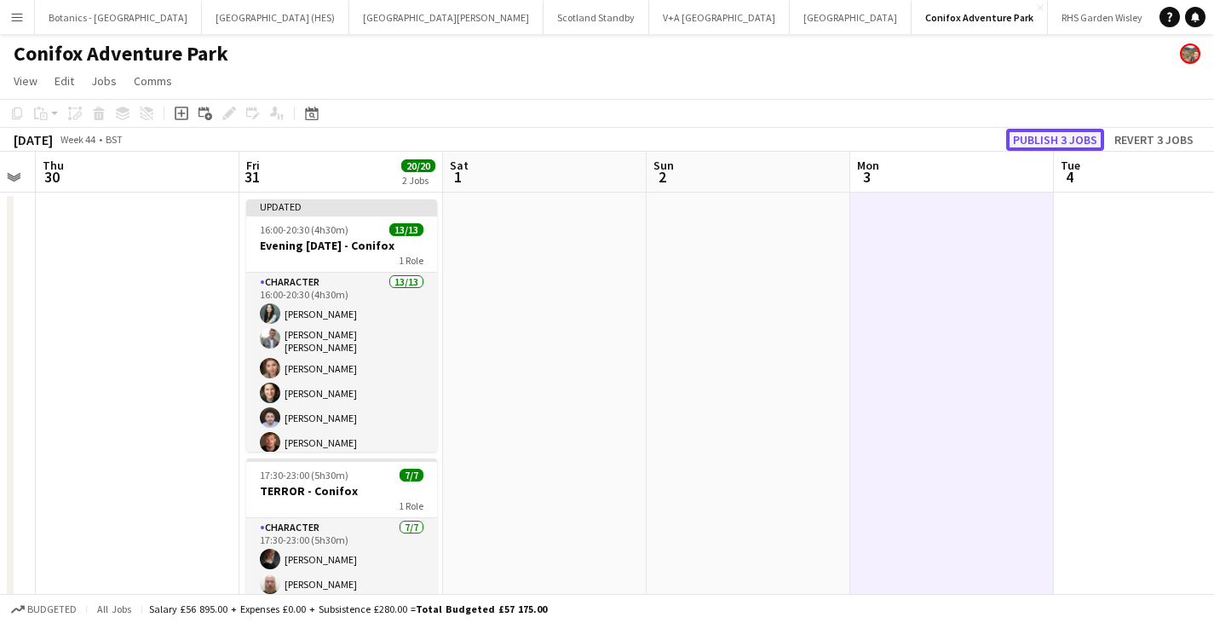
click at [1062, 135] on button "Publish 3 jobs" at bounding box center [1055, 140] width 98 height 22
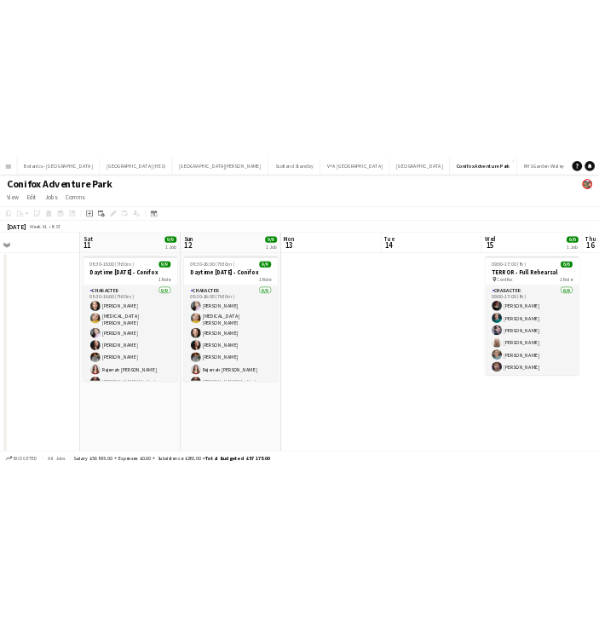
scroll to position [0, 451]
